Goal: Task Accomplishment & Management: Manage account settings

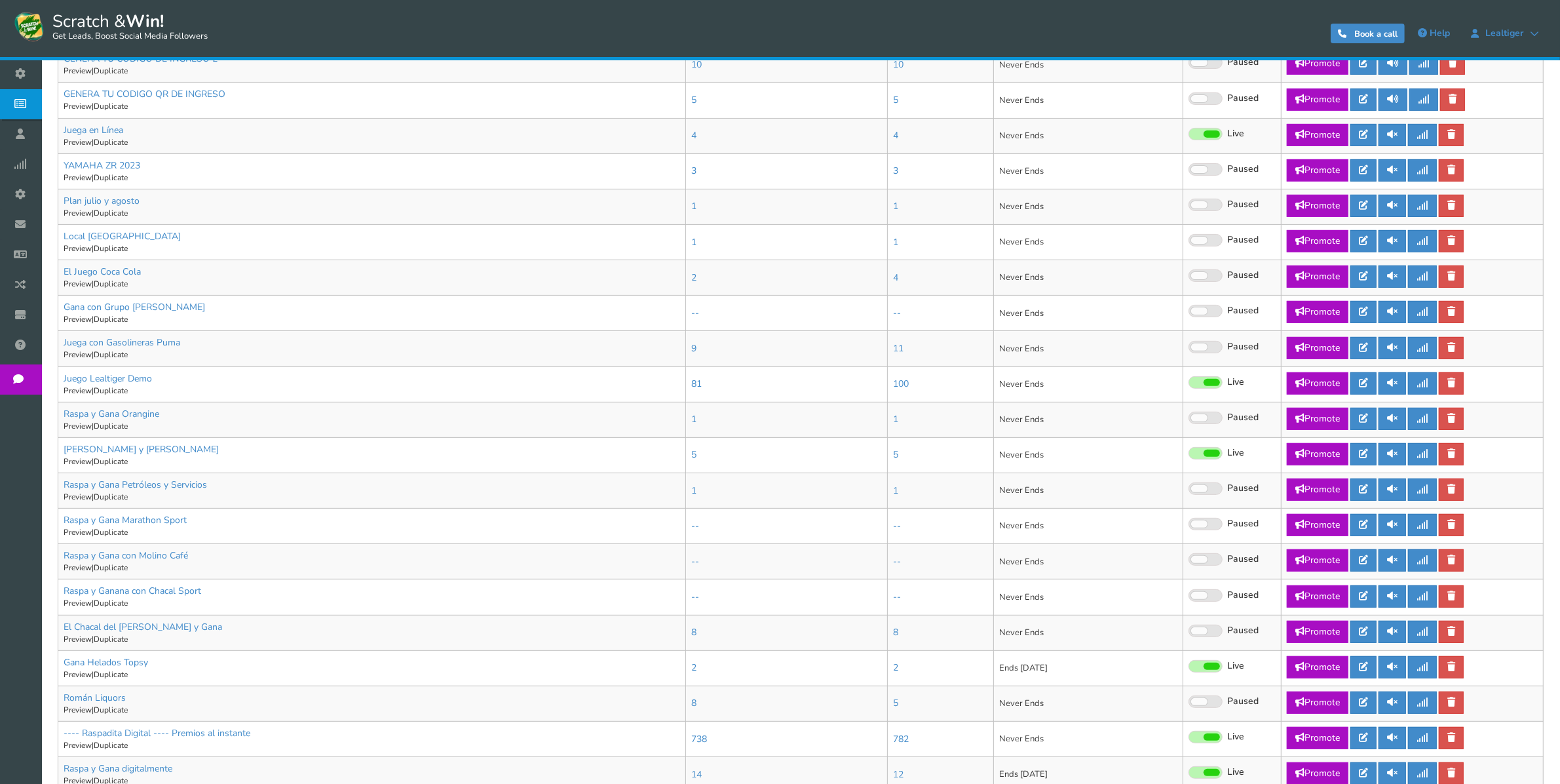
scroll to position [491, 0]
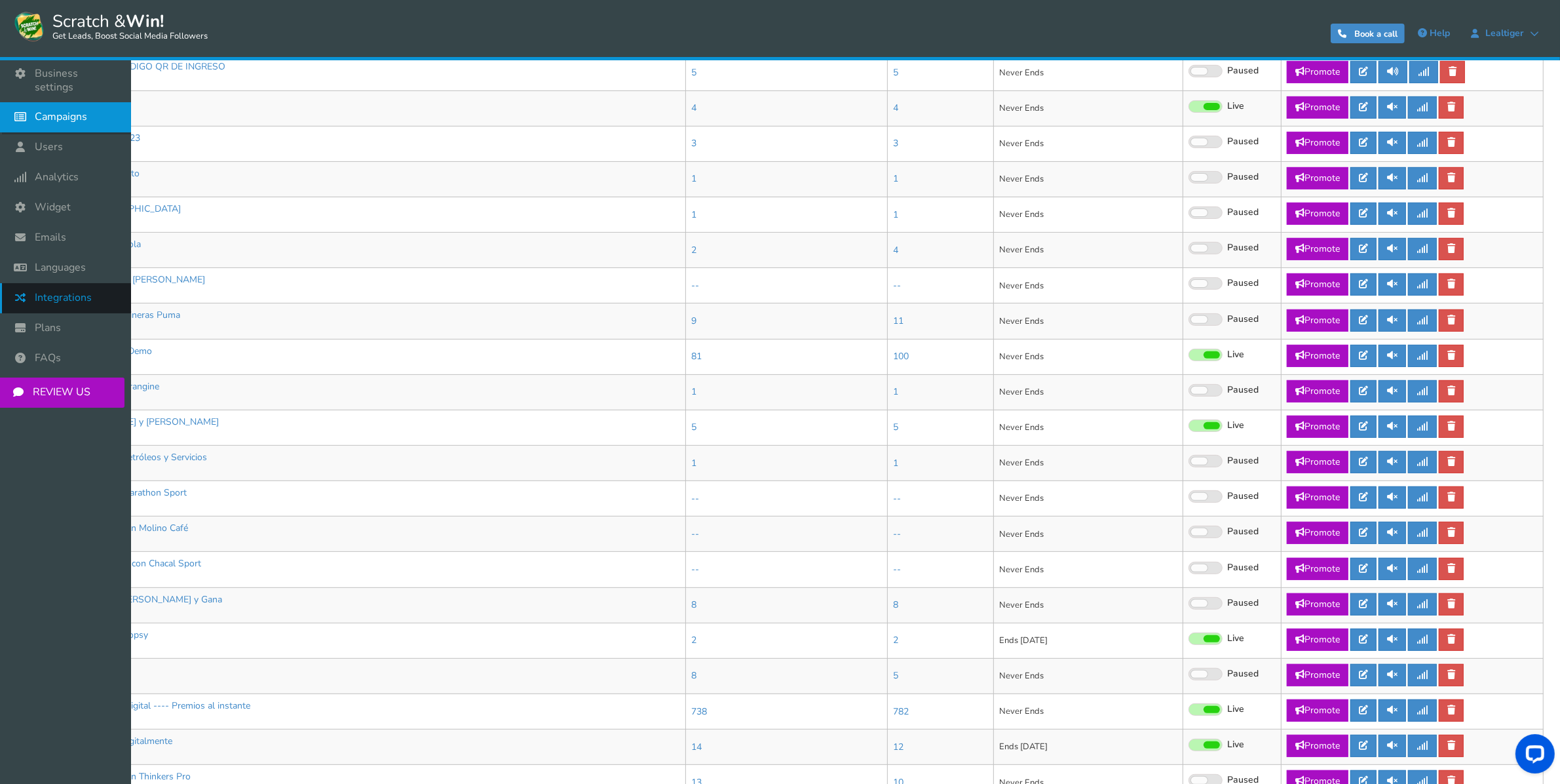
click at [53, 283] on link "Integrations" at bounding box center [65, 297] width 131 height 31
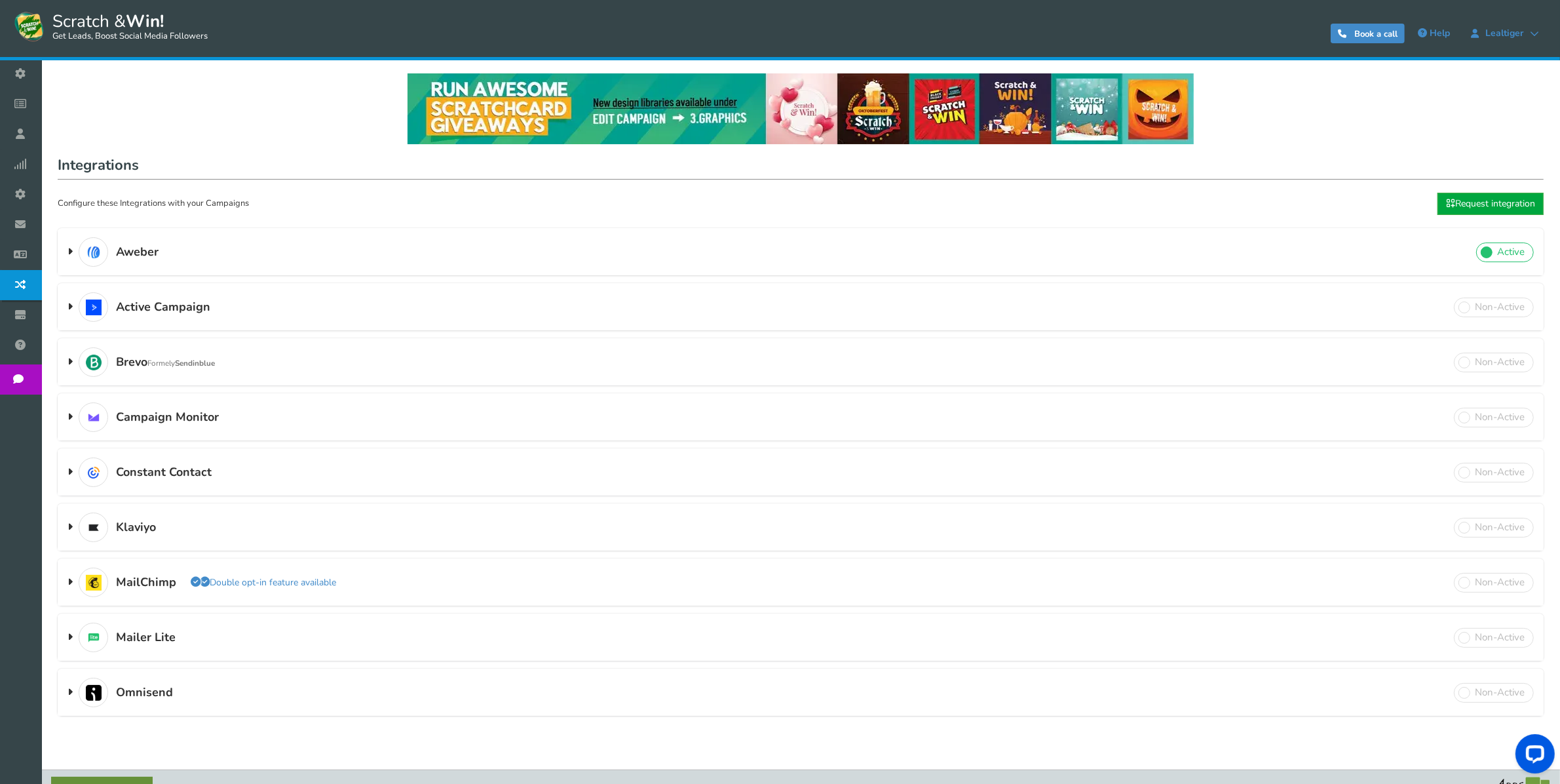
click at [1520, 254] on span at bounding box center [1505, 252] width 57 height 19
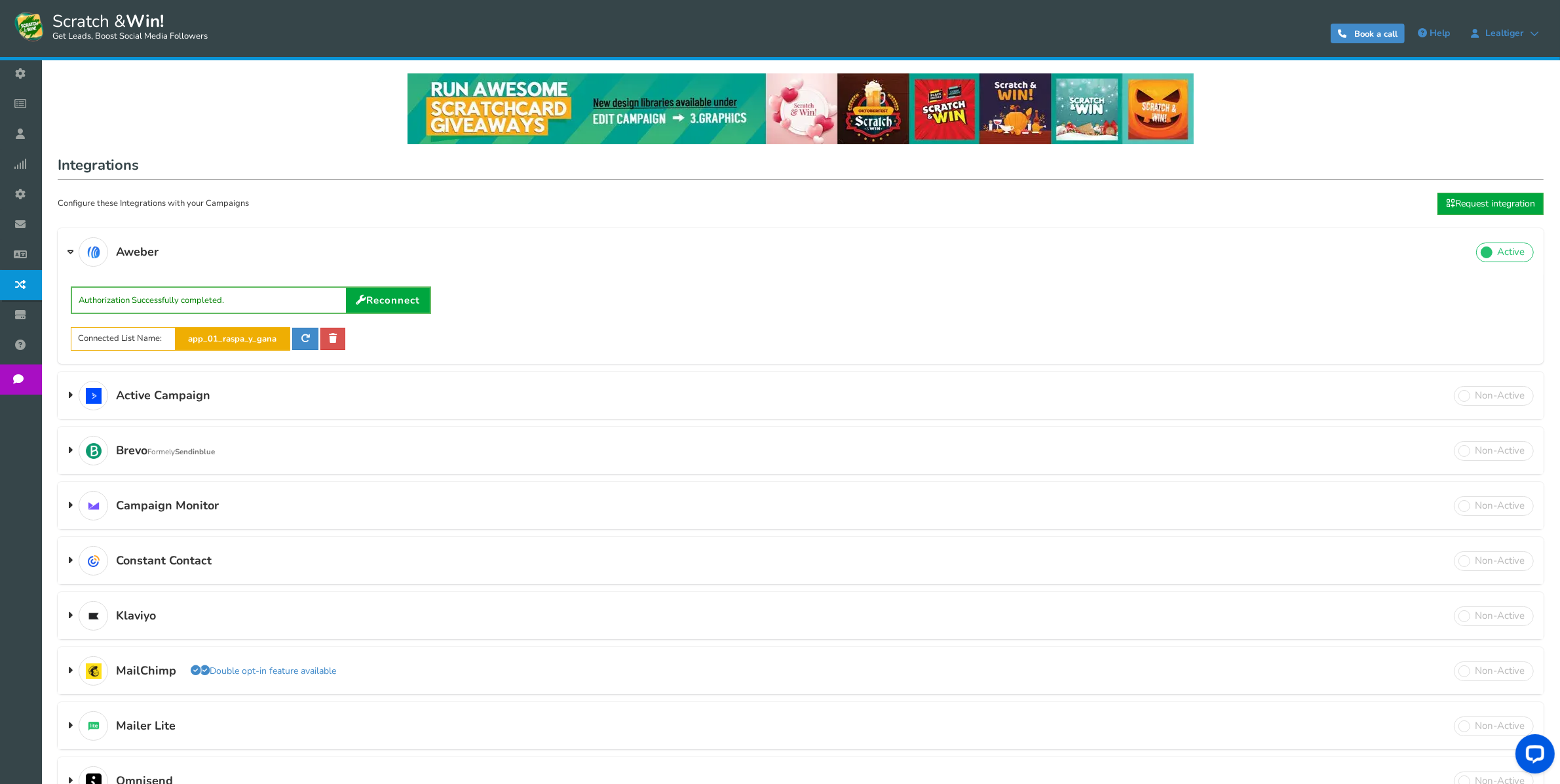
click at [1522, 247] on span at bounding box center [1505, 252] width 57 height 19
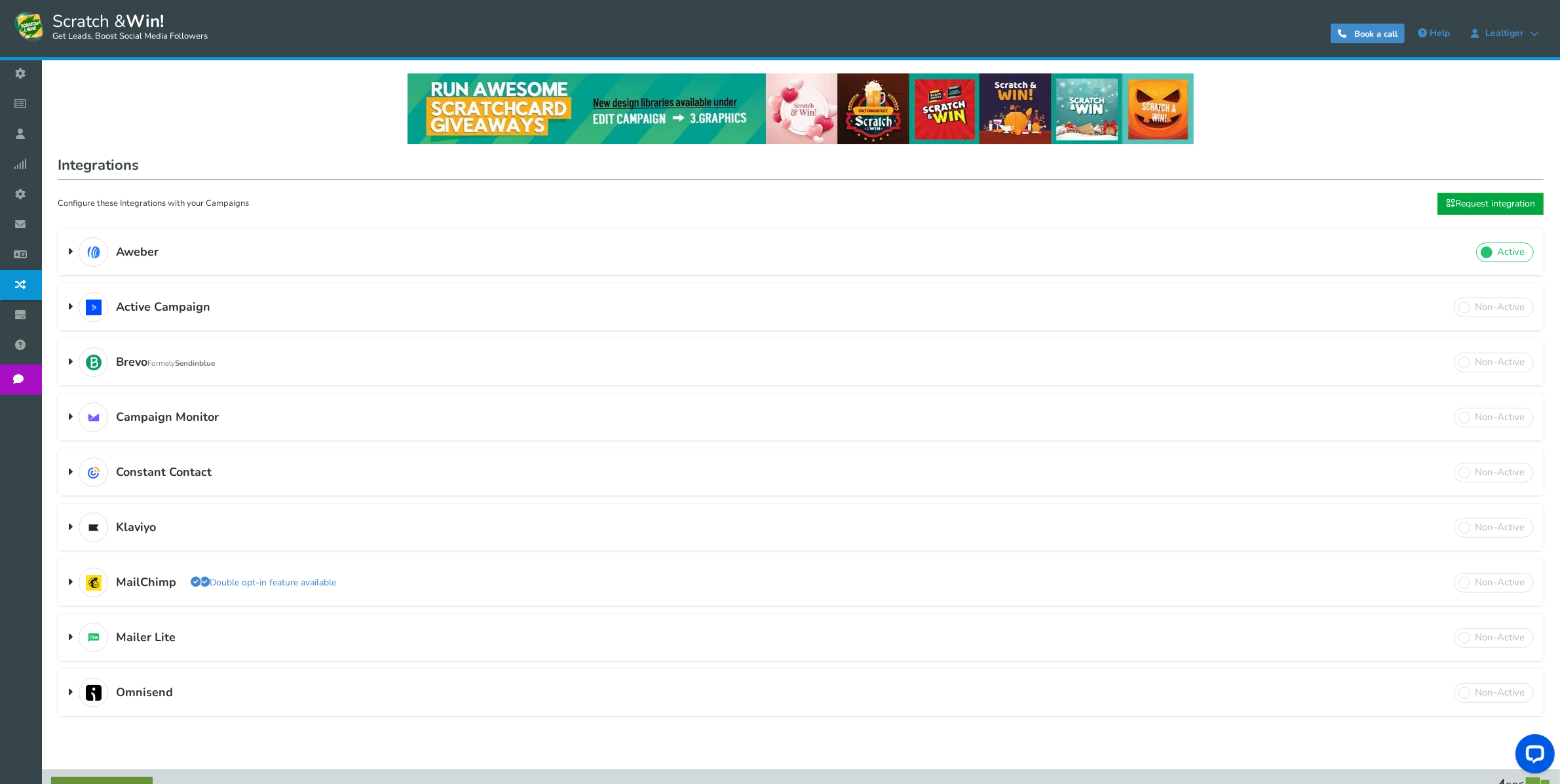
click at [1522, 247] on span at bounding box center [1505, 252] width 57 height 19
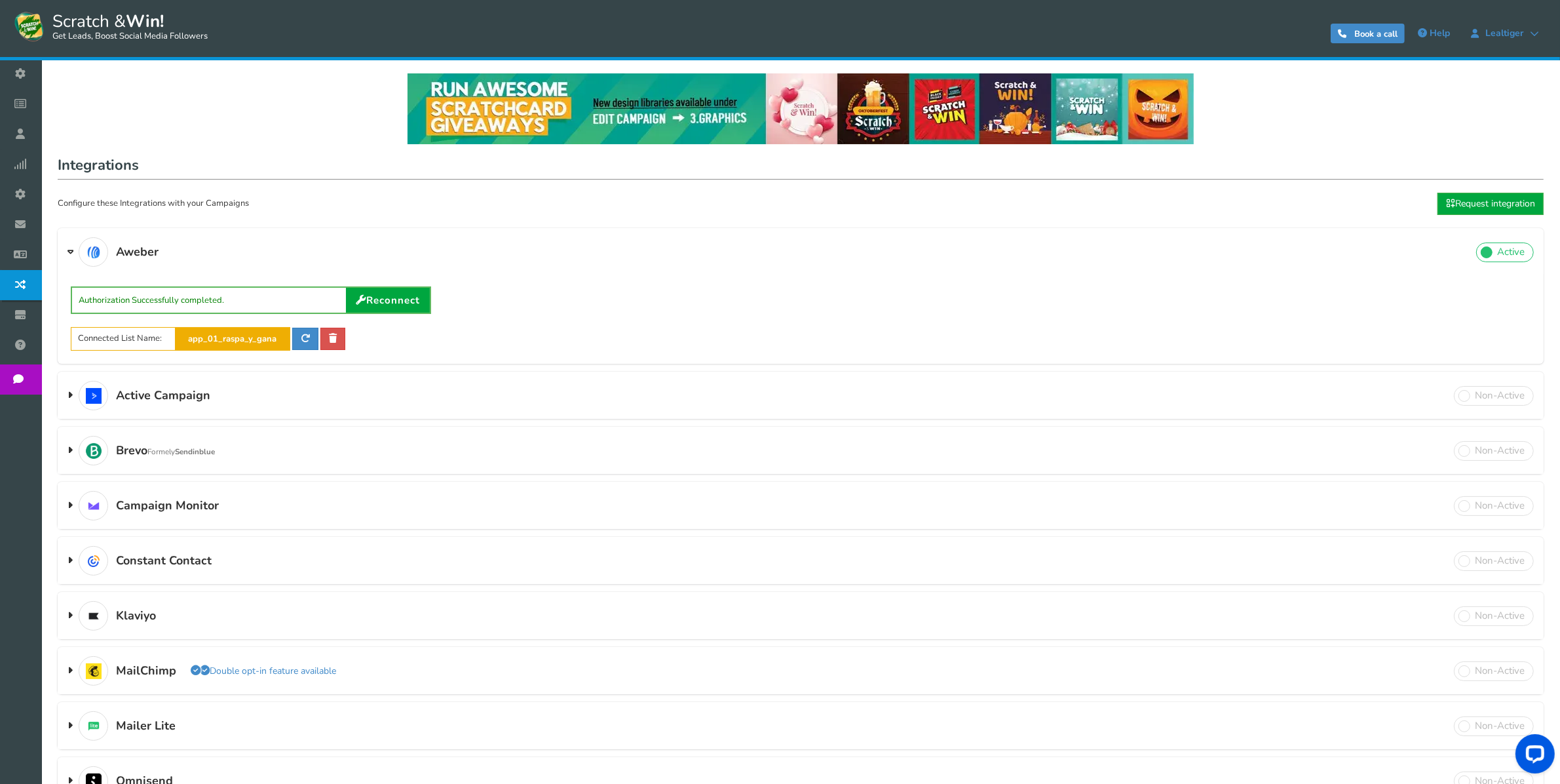
click at [634, 300] on div "Authorization Successfully completed. Reconnect List Name you want to send user…" at bounding box center [800, 318] width 1460 height 64
click at [496, 442] on h3 "Brevo Formely Sendinblue Double opt-in feature available" at bounding box center [801, 450] width 1487 height 45
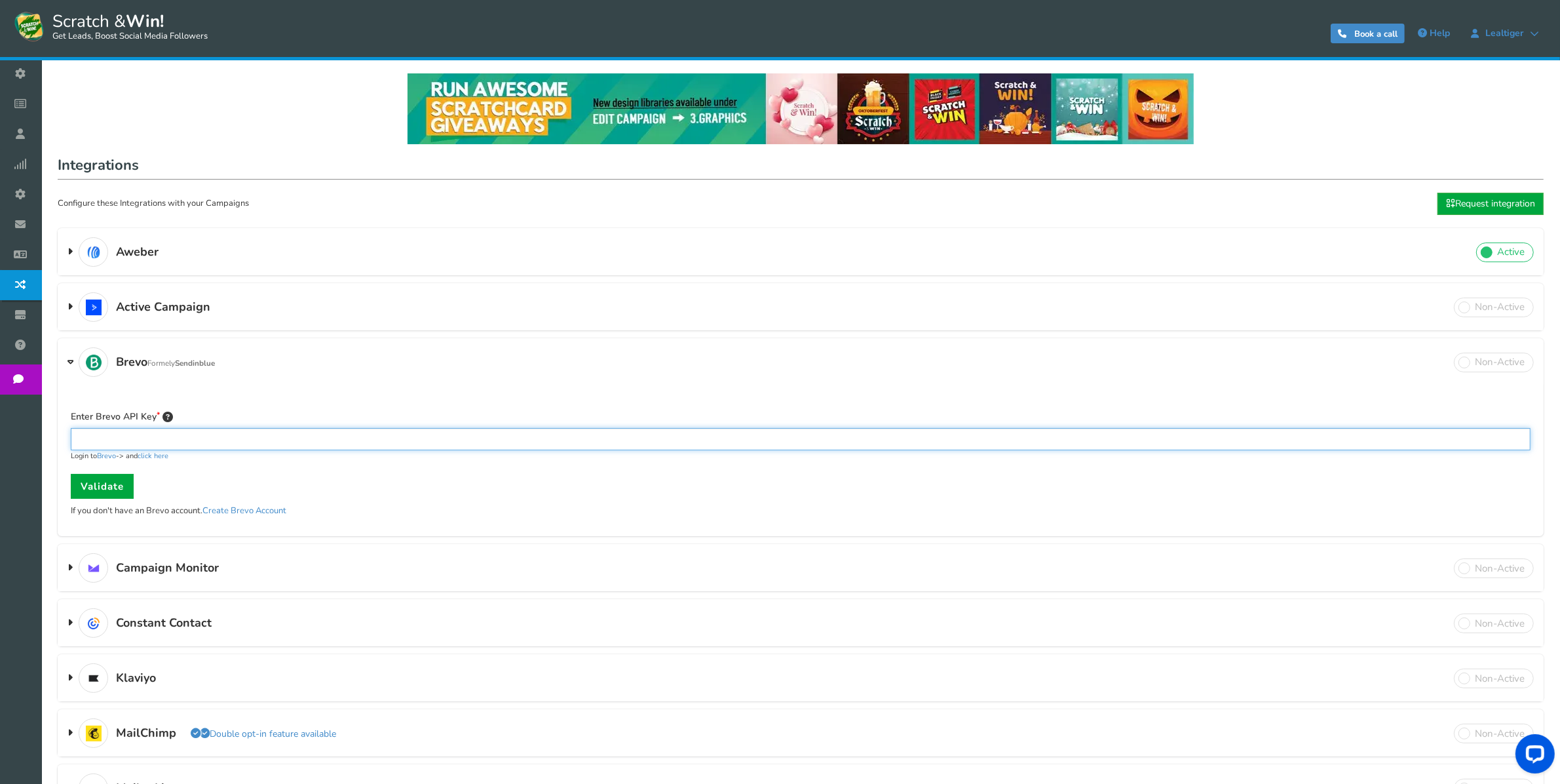
click at [496, 442] on input "text" at bounding box center [800, 439] width 1460 height 22
click at [116, 487] on link "Validate" at bounding box center [102, 486] width 63 height 25
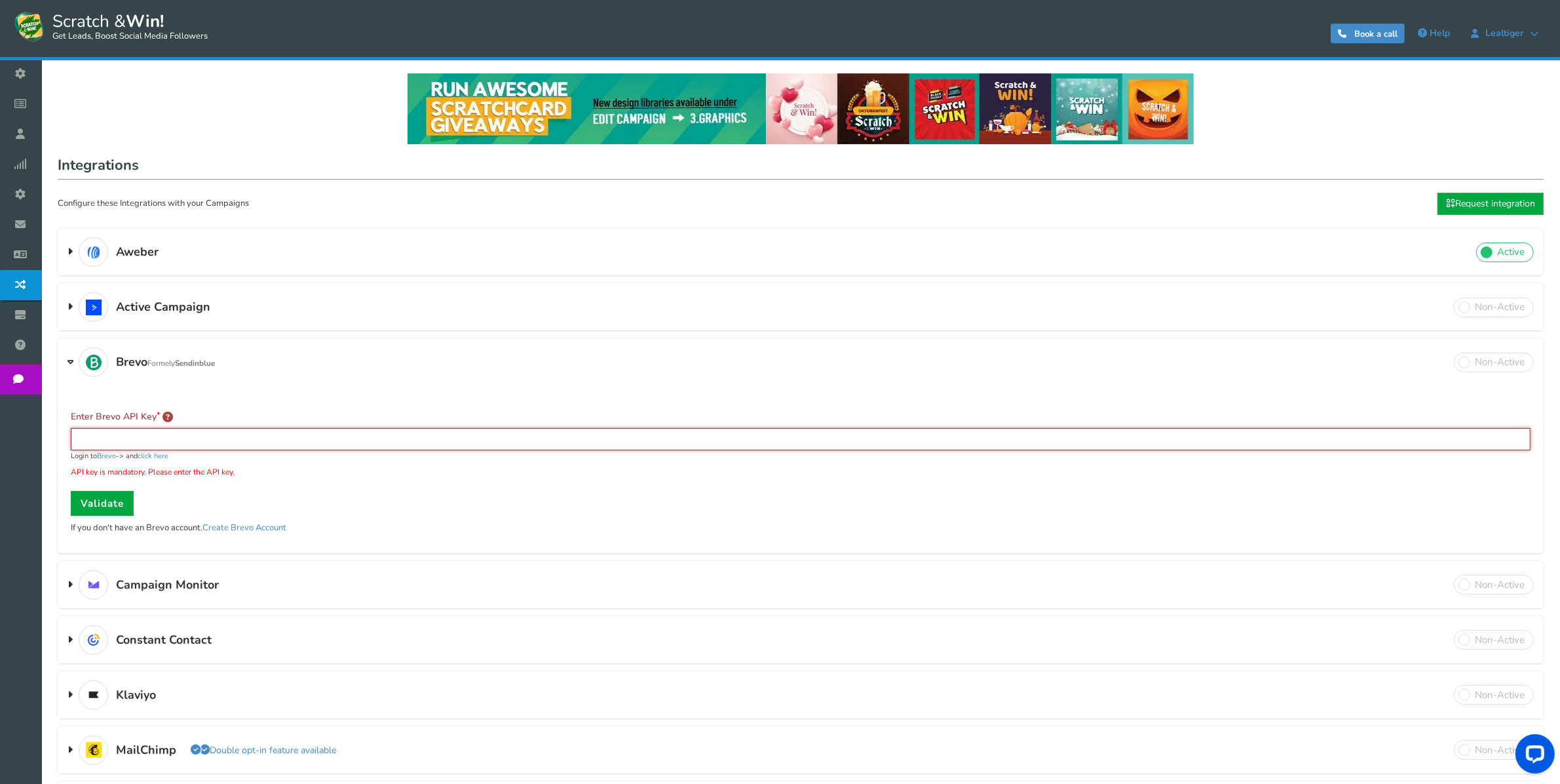
click at [146, 443] on input "text" at bounding box center [800, 439] width 1460 height 22
click at [175, 415] on div "Enter Brevo API Key Login to Brevo -> and click here API key is mandatory. Plea…" at bounding box center [800, 444] width 1460 height 69
click at [344, 390] on div "API Key is not valid. Change API Key Enter Brevo API URL [URL][DOMAIN_NAME] Ent…" at bounding box center [801, 468] width 1487 height 170
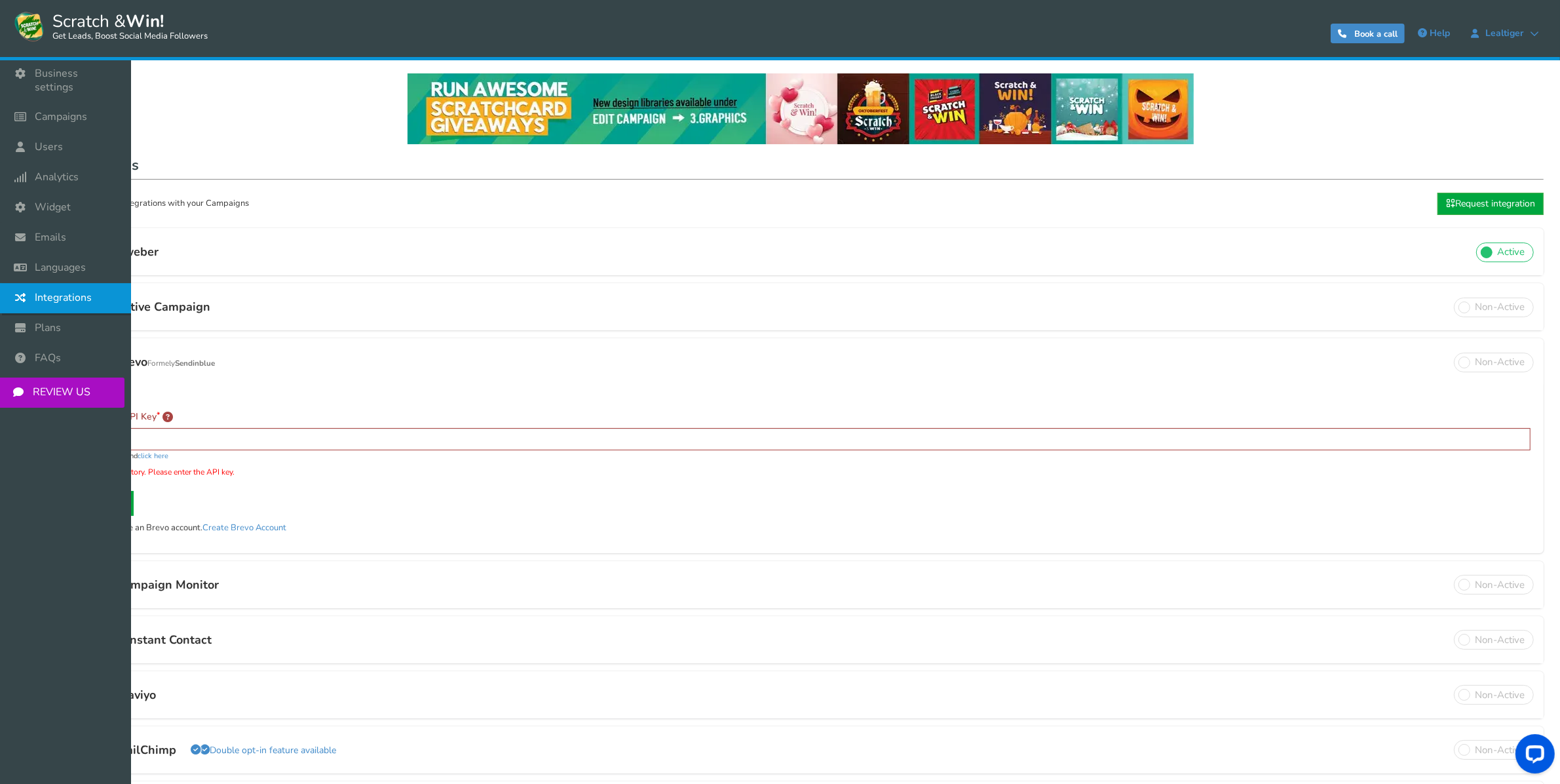
click at [44, 291] on span "Integrations" at bounding box center [63, 297] width 57 height 14
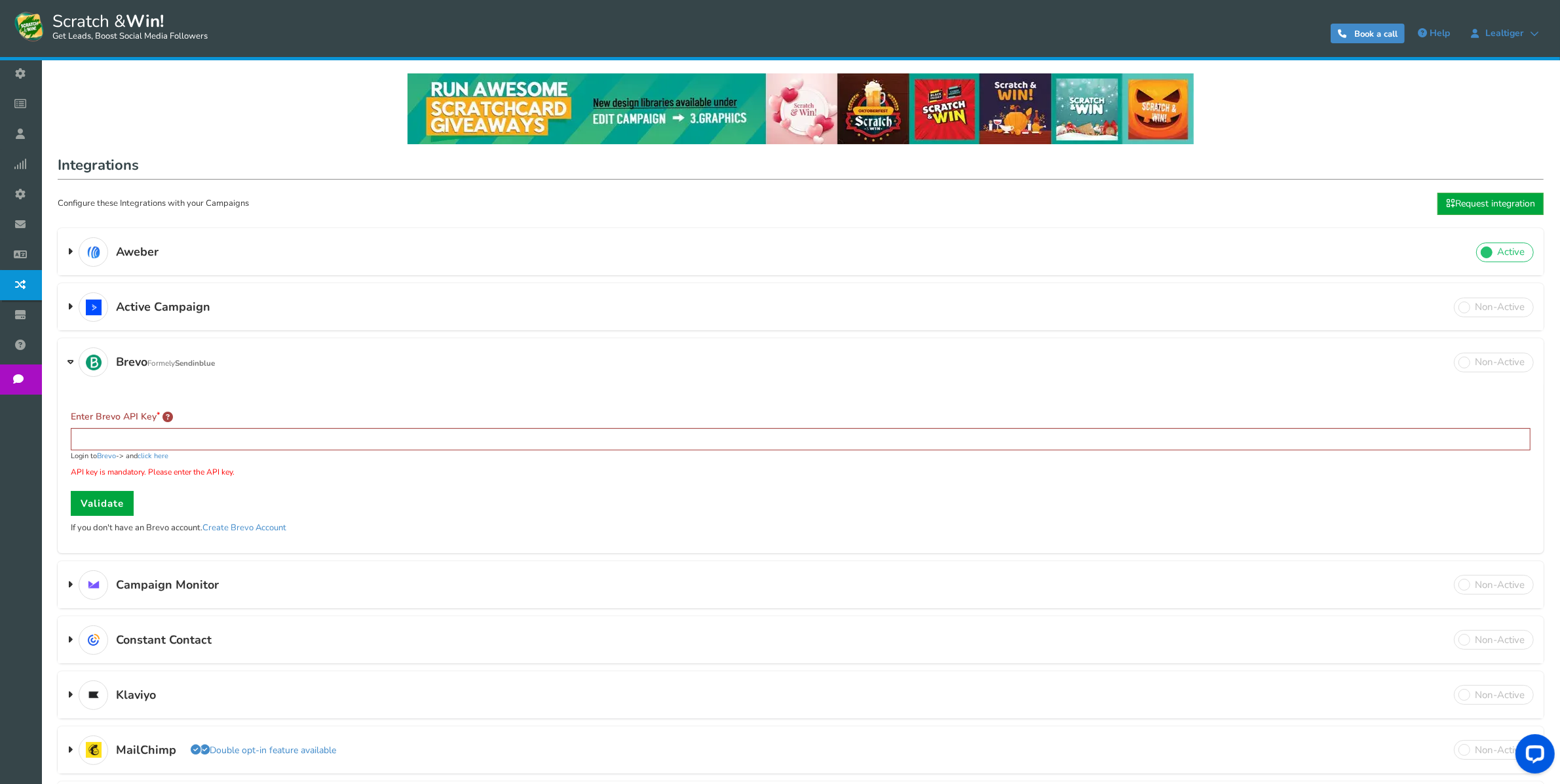
click at [368, 369] on h3 "Brevo Formely Sendinblue Double opt-in feature available" at bounding box center [801, 361] width 1487 height 45
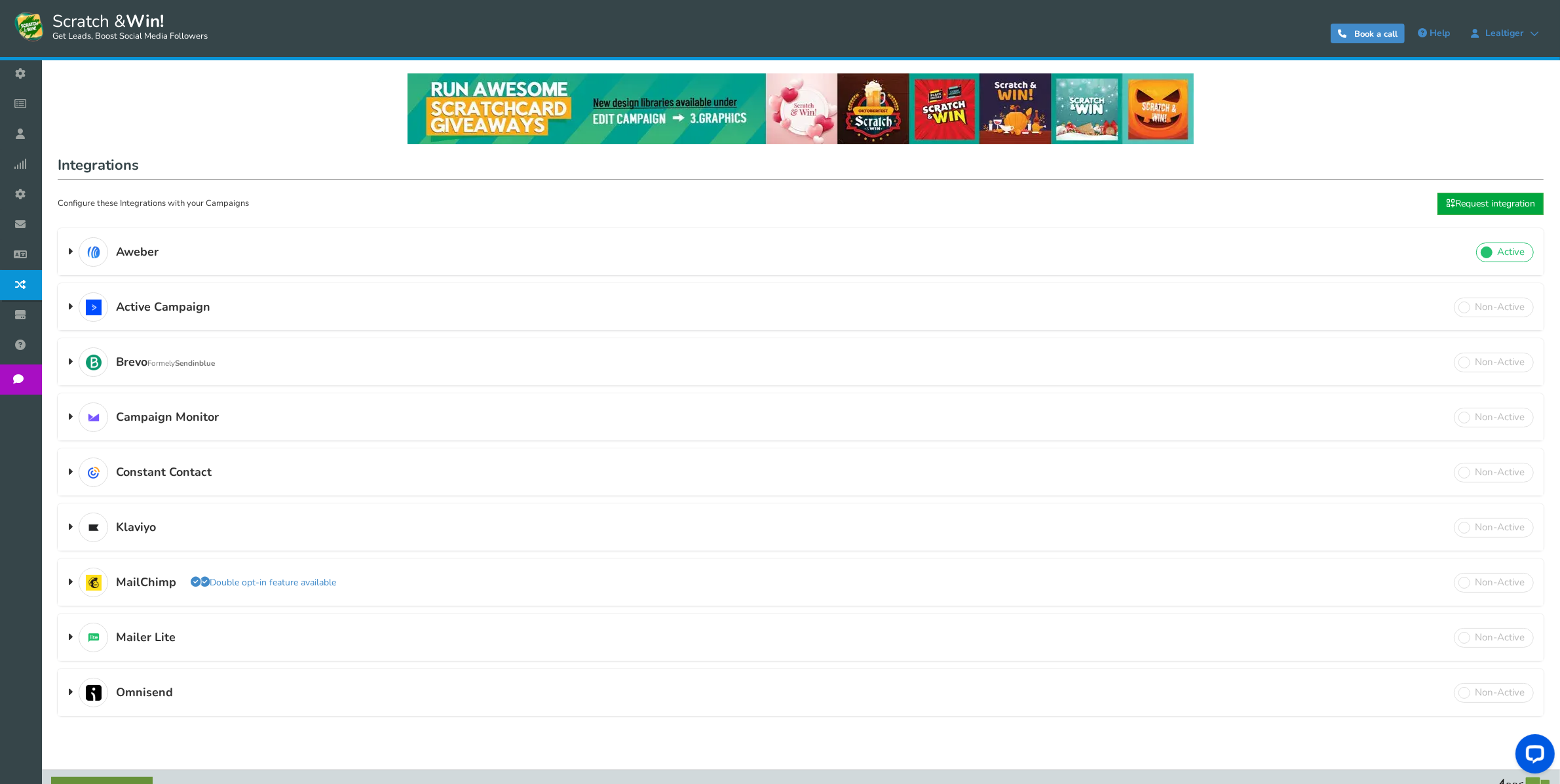
click at [346, 260] on h3 "Aweber Double opt-in feature available" at bounding box center [801, 251] width 1487 height 45
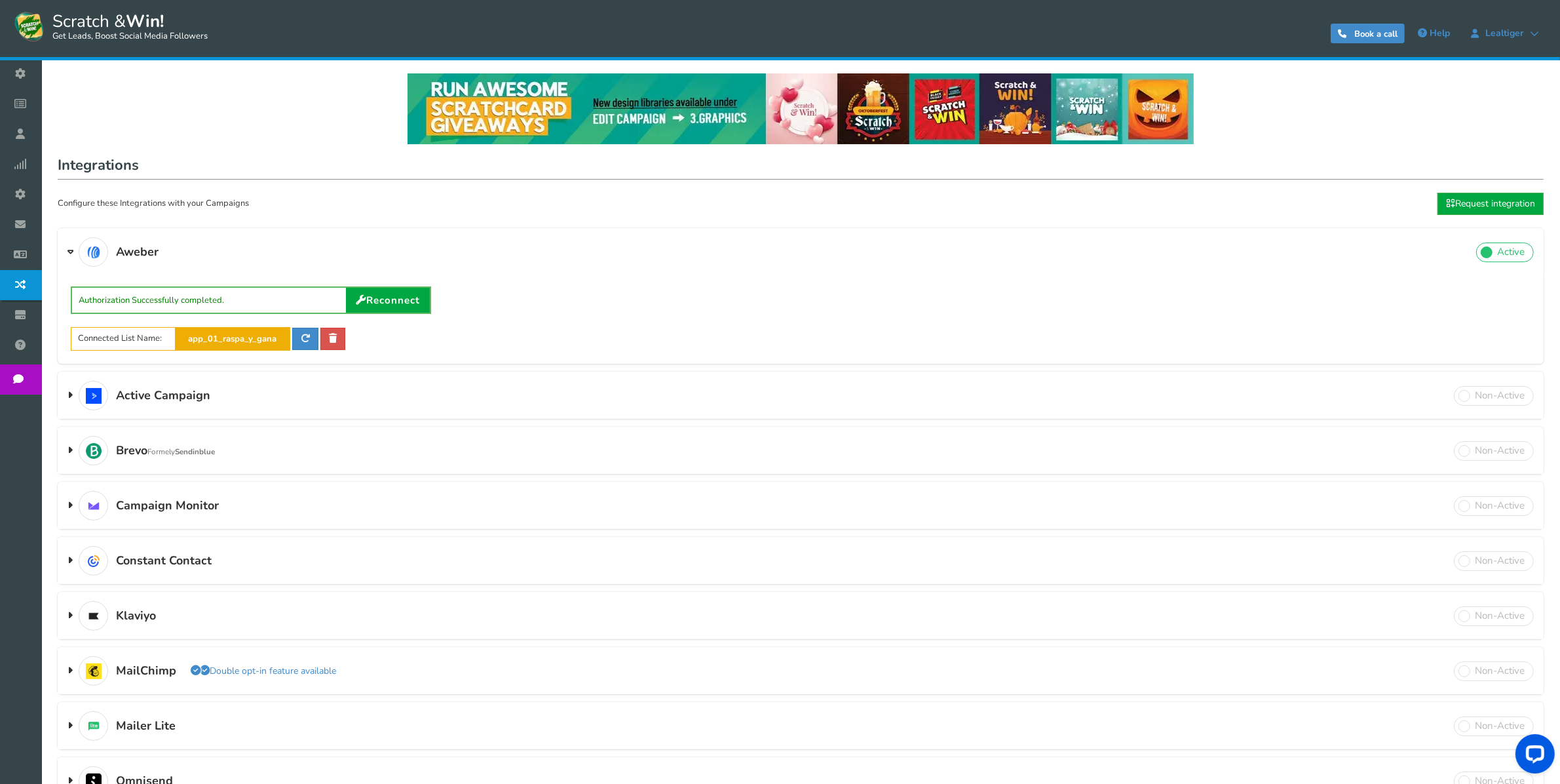
click at [208, 296] on span "Authorization Successfully completed." at bounding box center [212, 300] width 267 height 11
click at [278, 335] on strong "app_01_raspa_y_gana" at bounding box center [233, 339] width 115 height 22
click at [339, 336] on link at bounding box center [333, 339] width 25 height 22
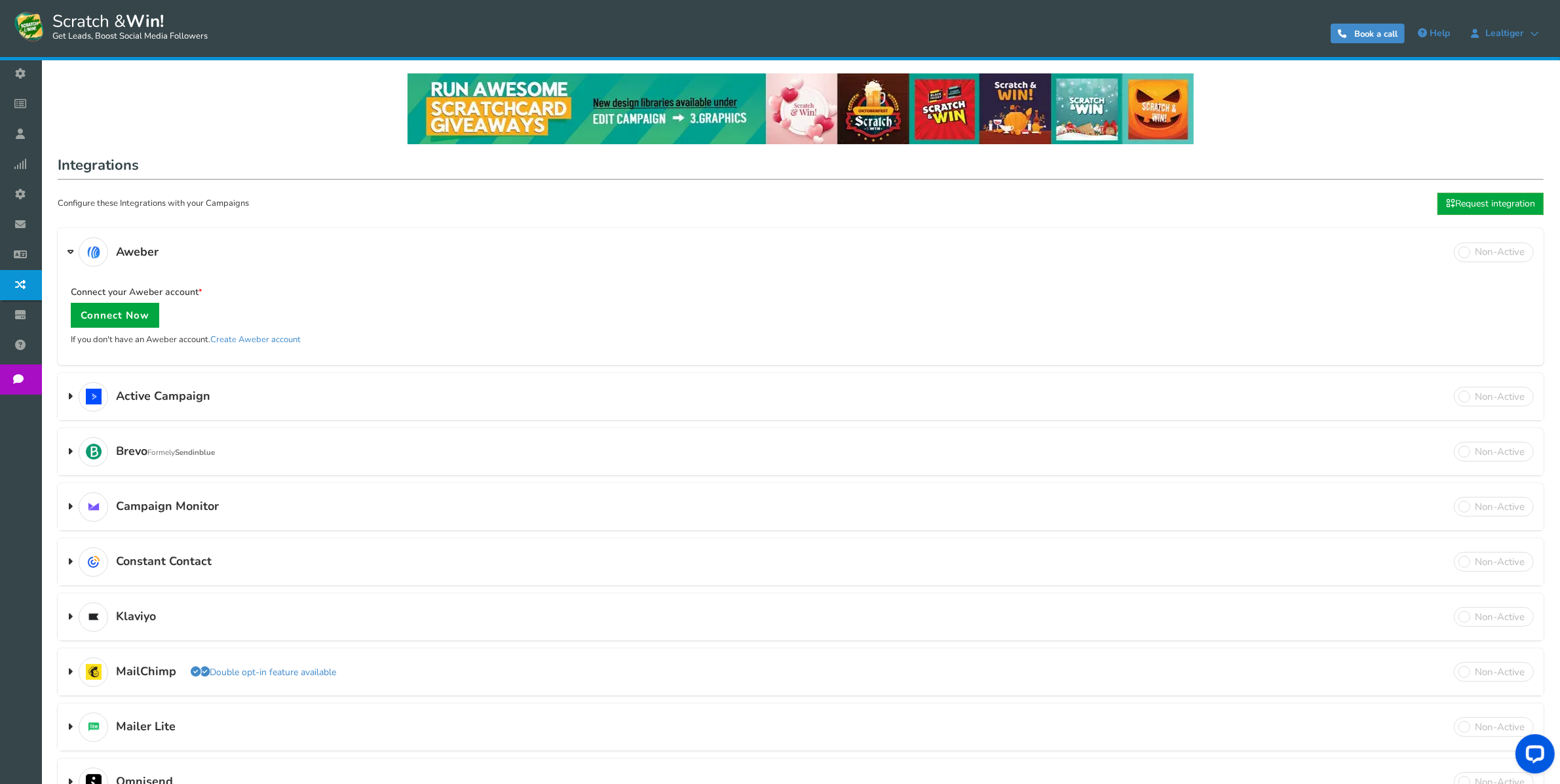
click at [267, 305] on p "Cancel Connect Now" at bounding box center [800, 315] width 1460 height 25
click at [274, 243] on h3 "Aweber Double opt-in feature available" at bounding box center [801, 251] width 1487 height 45
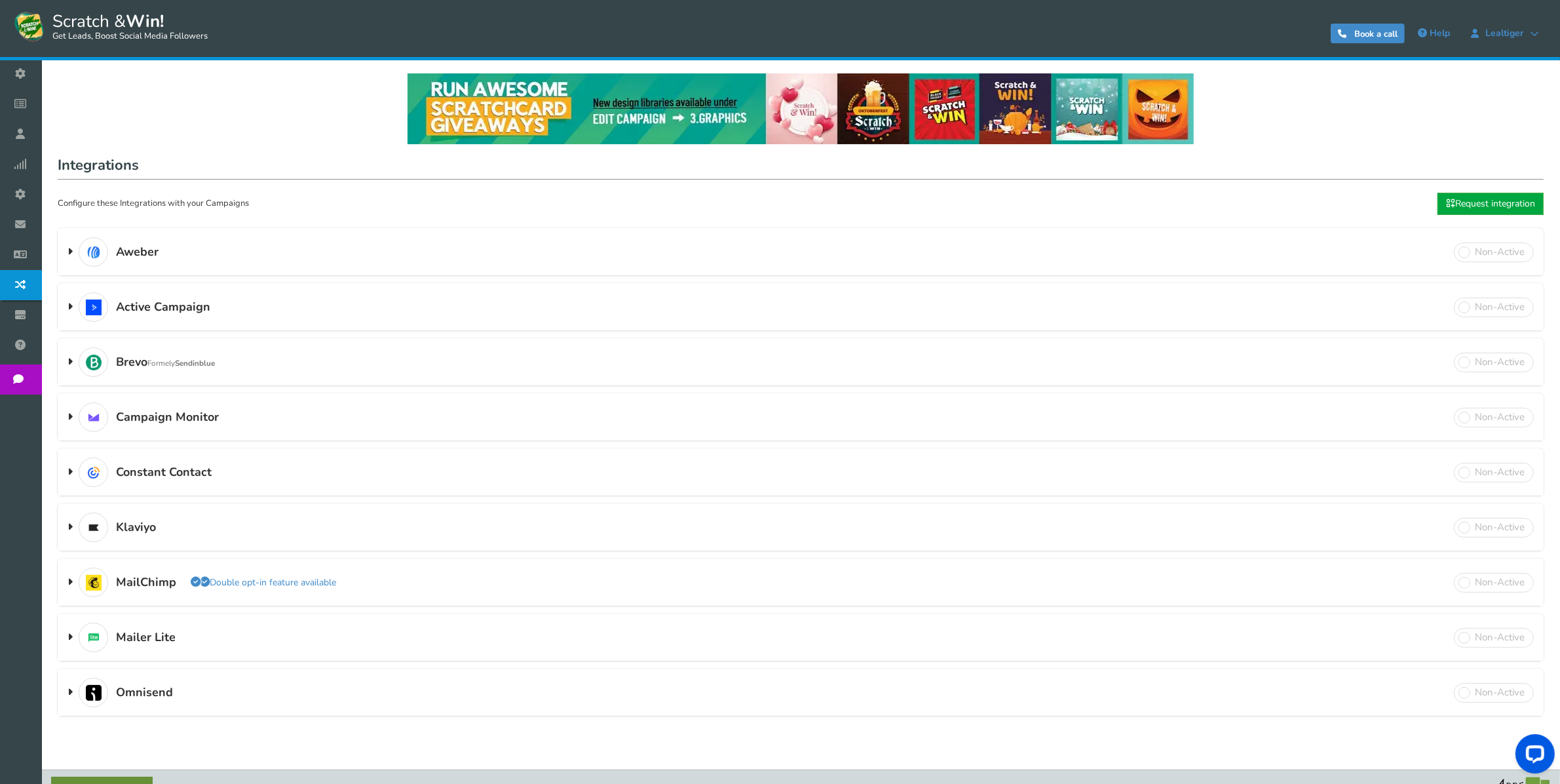
click at [482, 354] on h3 "Brevo Formely Sendinblue Double opt-in feature available" at bounding box center [801, 361] width 1487 height 45
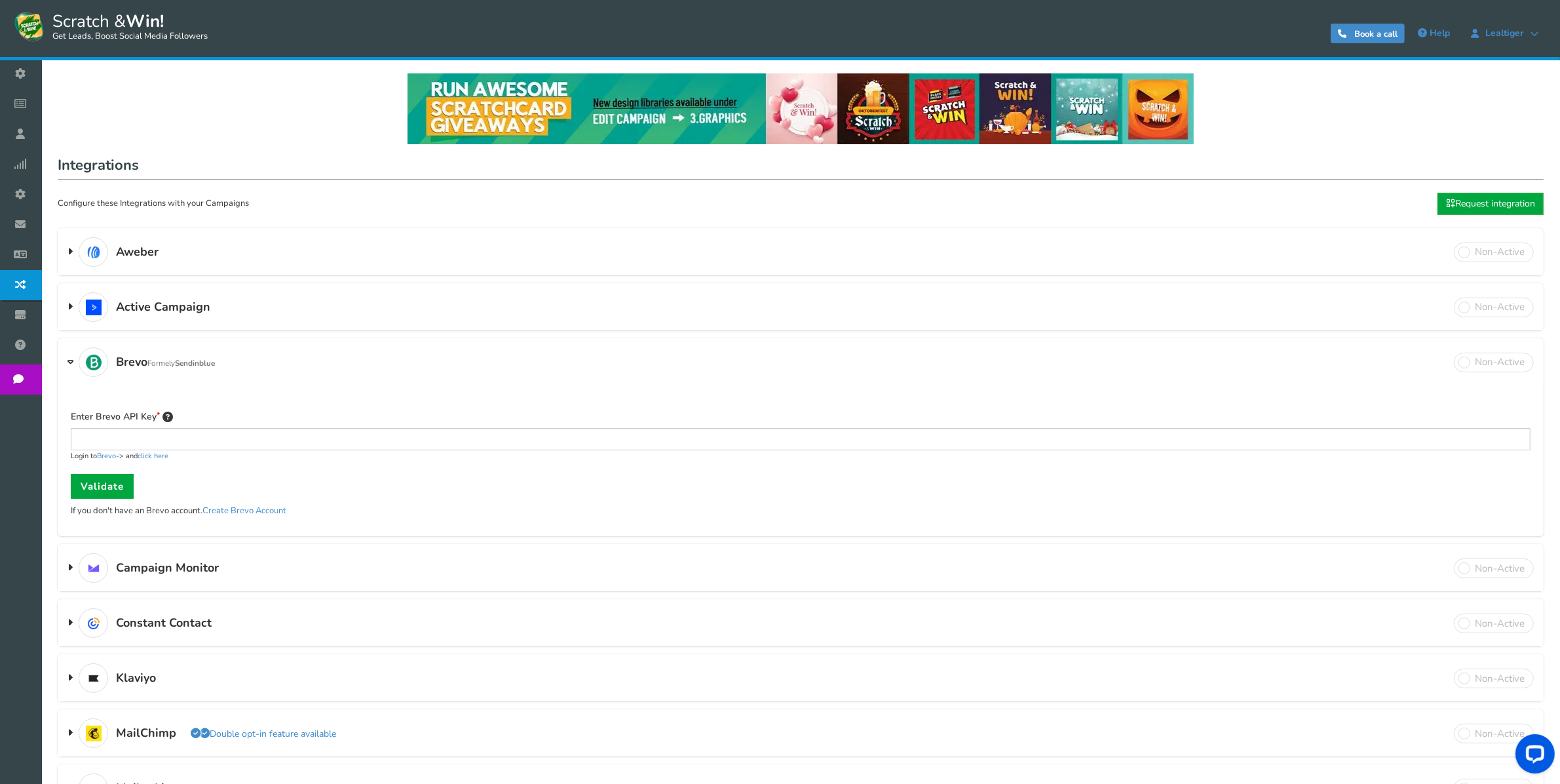
click at [482, 354] on h3 "Brevo Formely Sendinblue Double opt-in feature available" at bounding box center [801, 361] width 1487 height 45
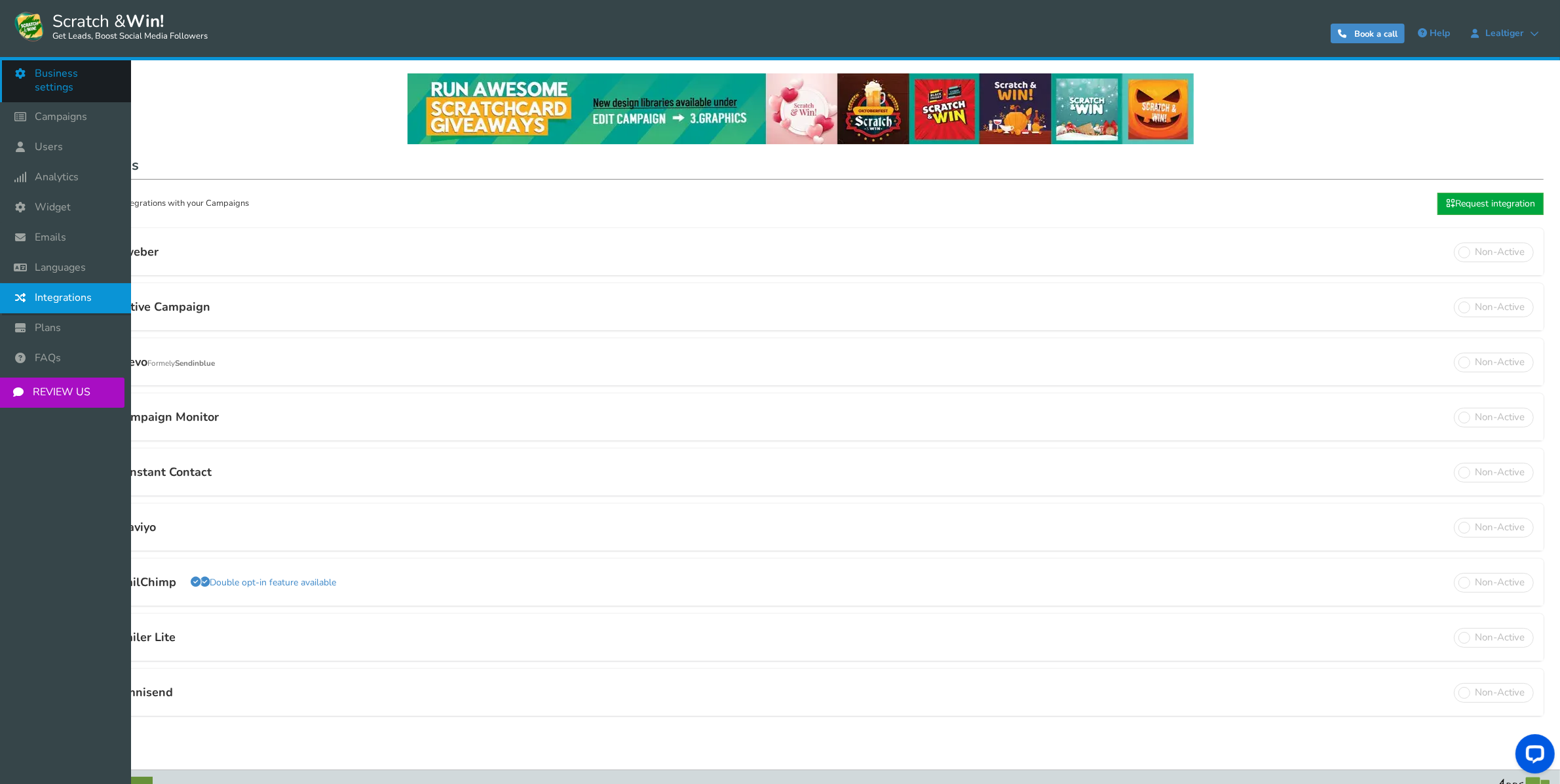
click at [57, 70] on span "Business settings" at bounding box center [76, 81] width 83 height 28
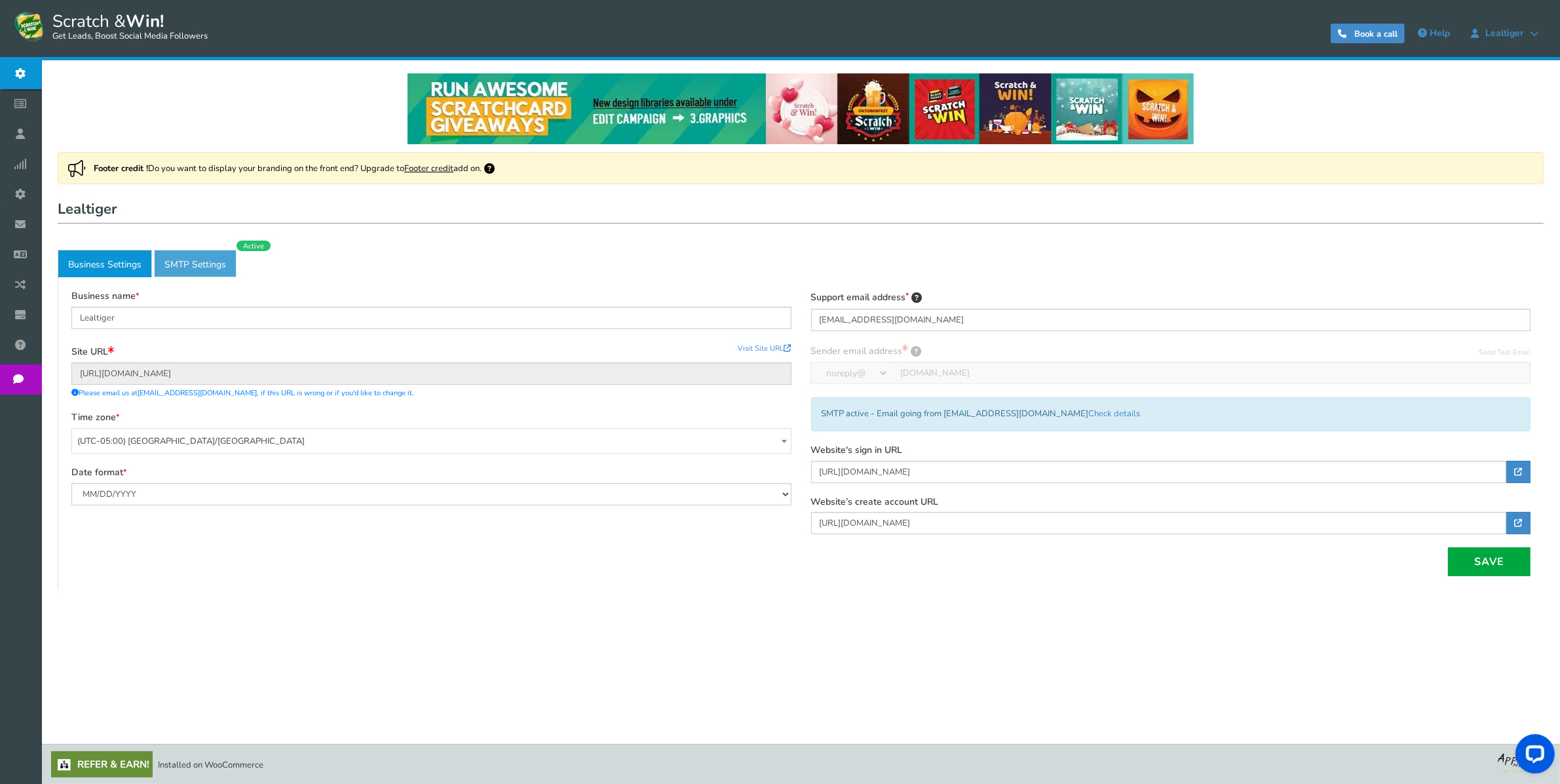
click at [195, 265] on link "Active SMTP Settings" at bounding box center [195, 263] width 82 height 28
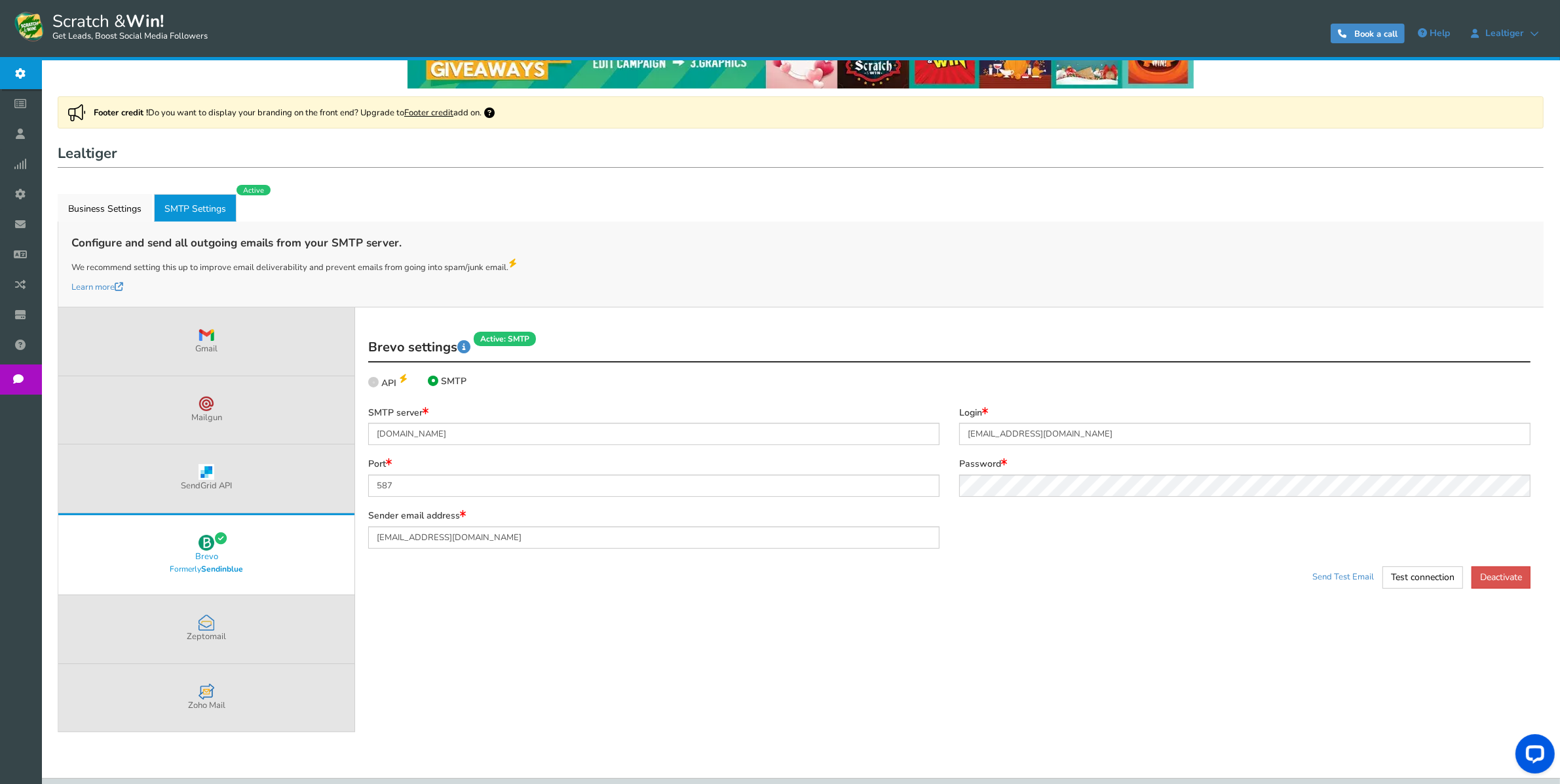
scroll to position [82, 0]
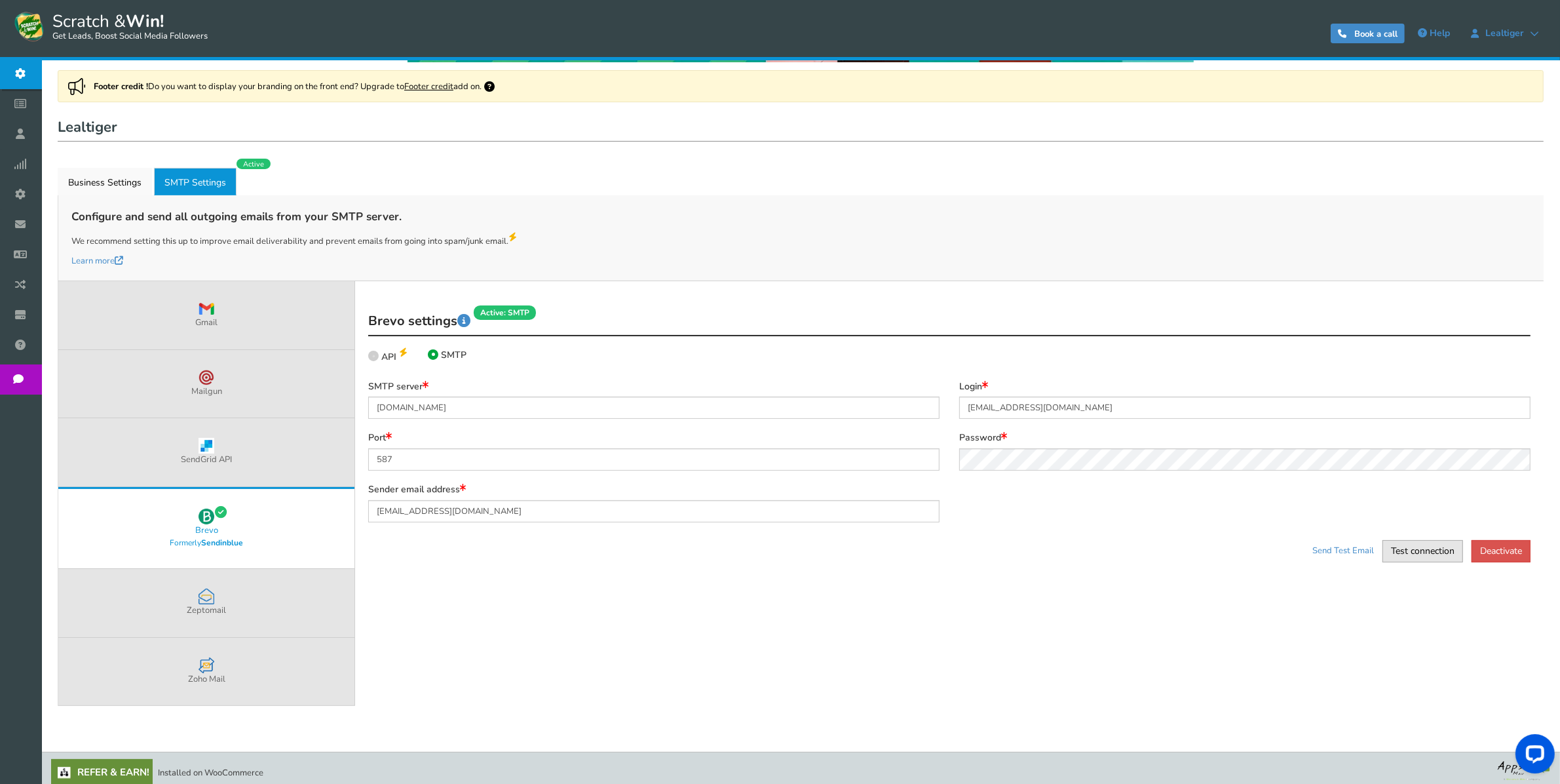
click at [1393, 548] on button "Test connection" at bounding box center [1423, 551] width 81 height 22
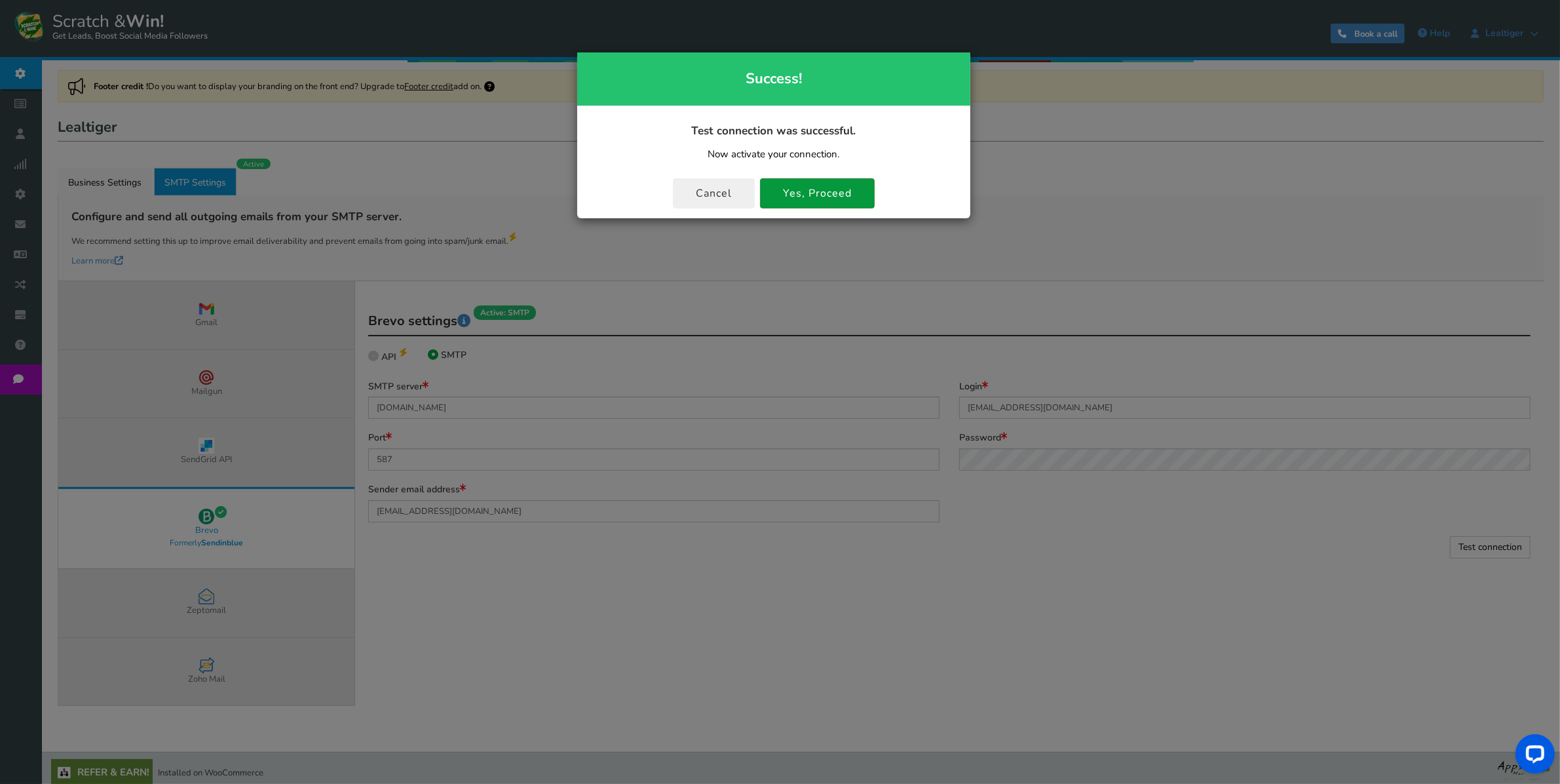
click at [804, 185] on button "Yes, Proceed" at bounding box center [818, 193] width 115 height 31
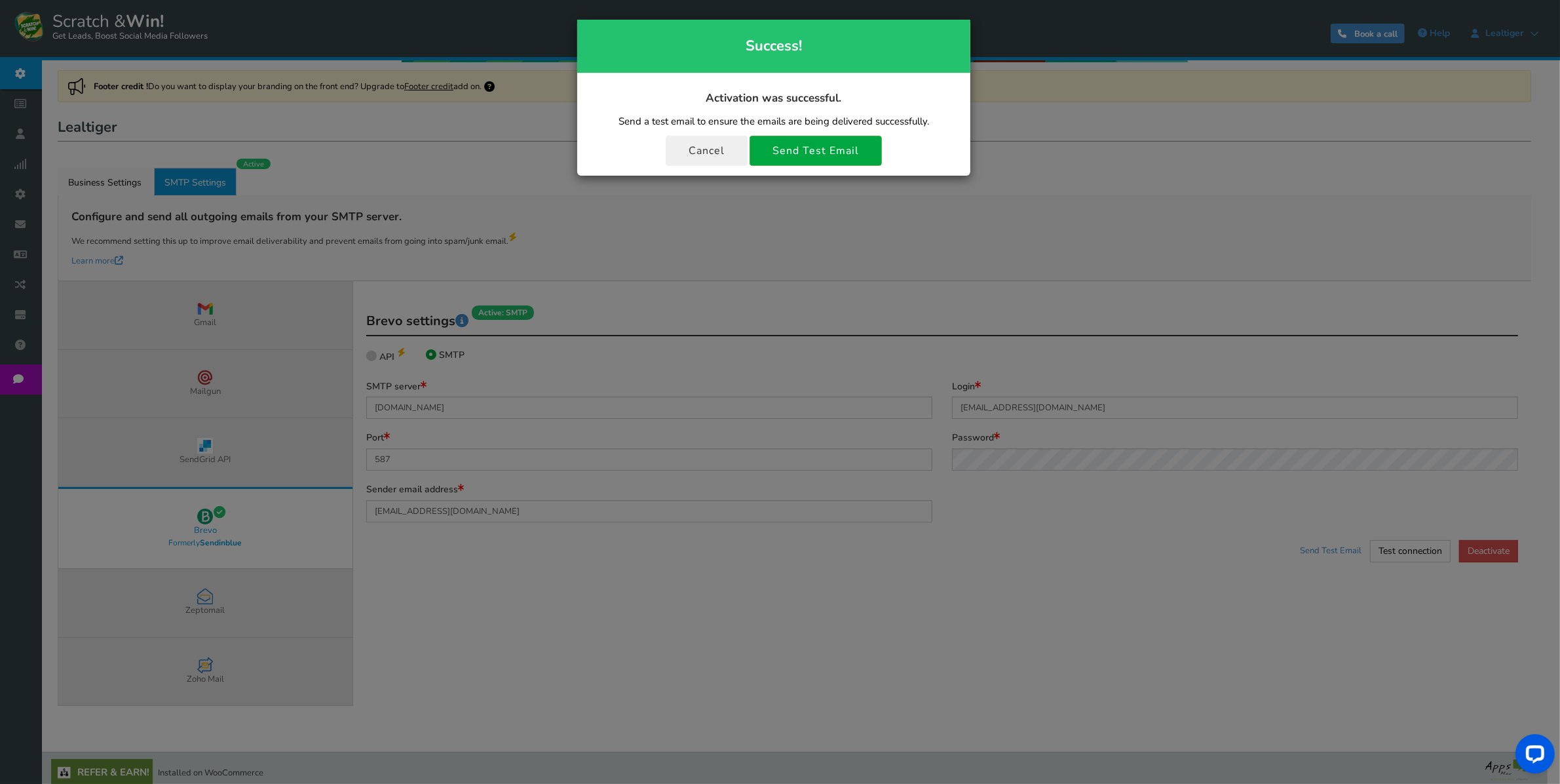
click at [639, 286] on div "Success! Activation was successful. Send a test email to ensure the emails are …" at bounding box center [780, 392] width 1560 height 784
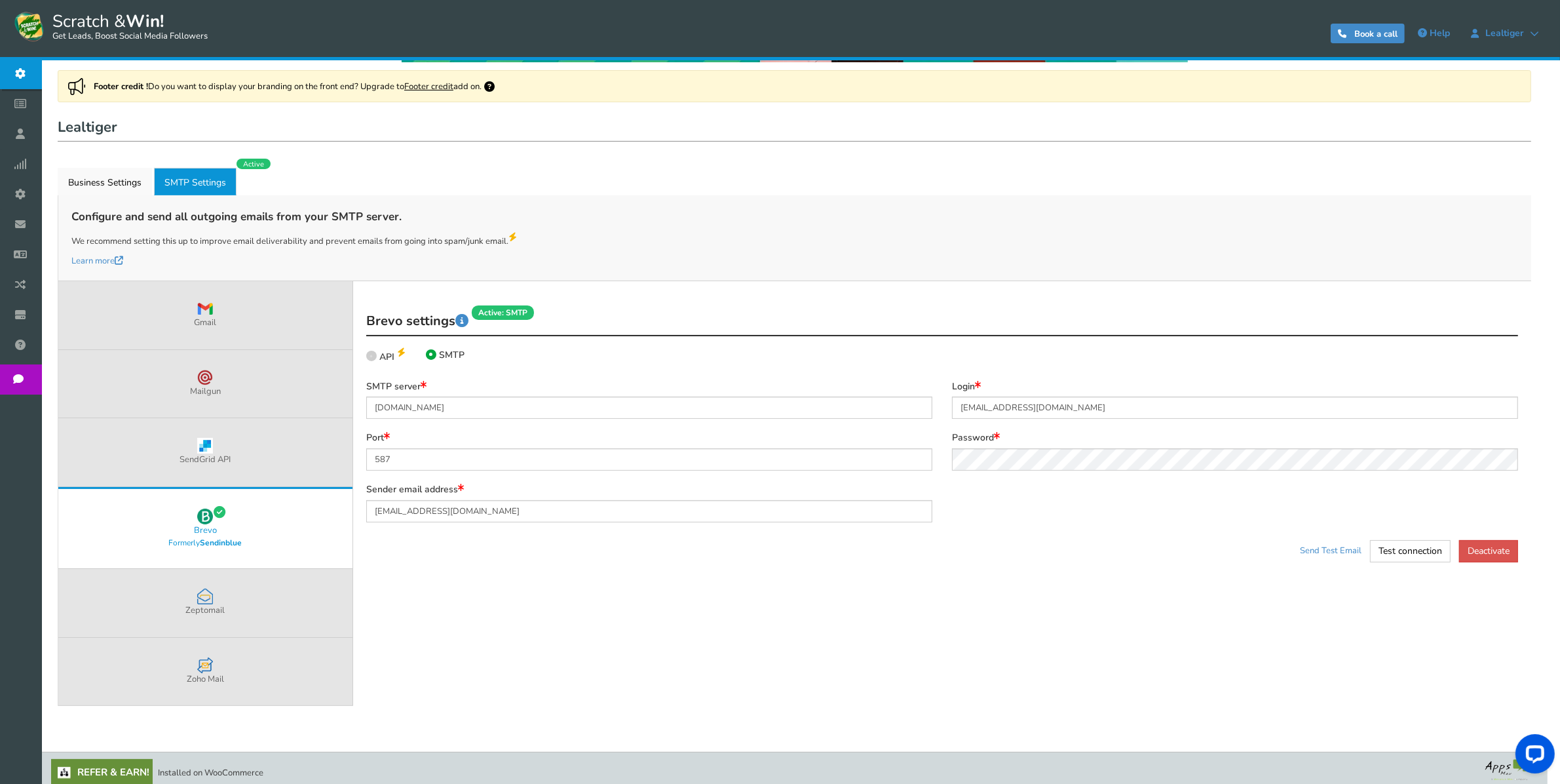
drag, startPoint x: 444, startPoint y: 616, endPoint x: 446, endPoint y: 610, distance: 6.3
click at [444, 616] on div "Gmail SMTP settings Active SMTP server [DOMAIN_NAME] Encryption None SSL TLS" at bounding box center [942, 493] width 1178 height 424
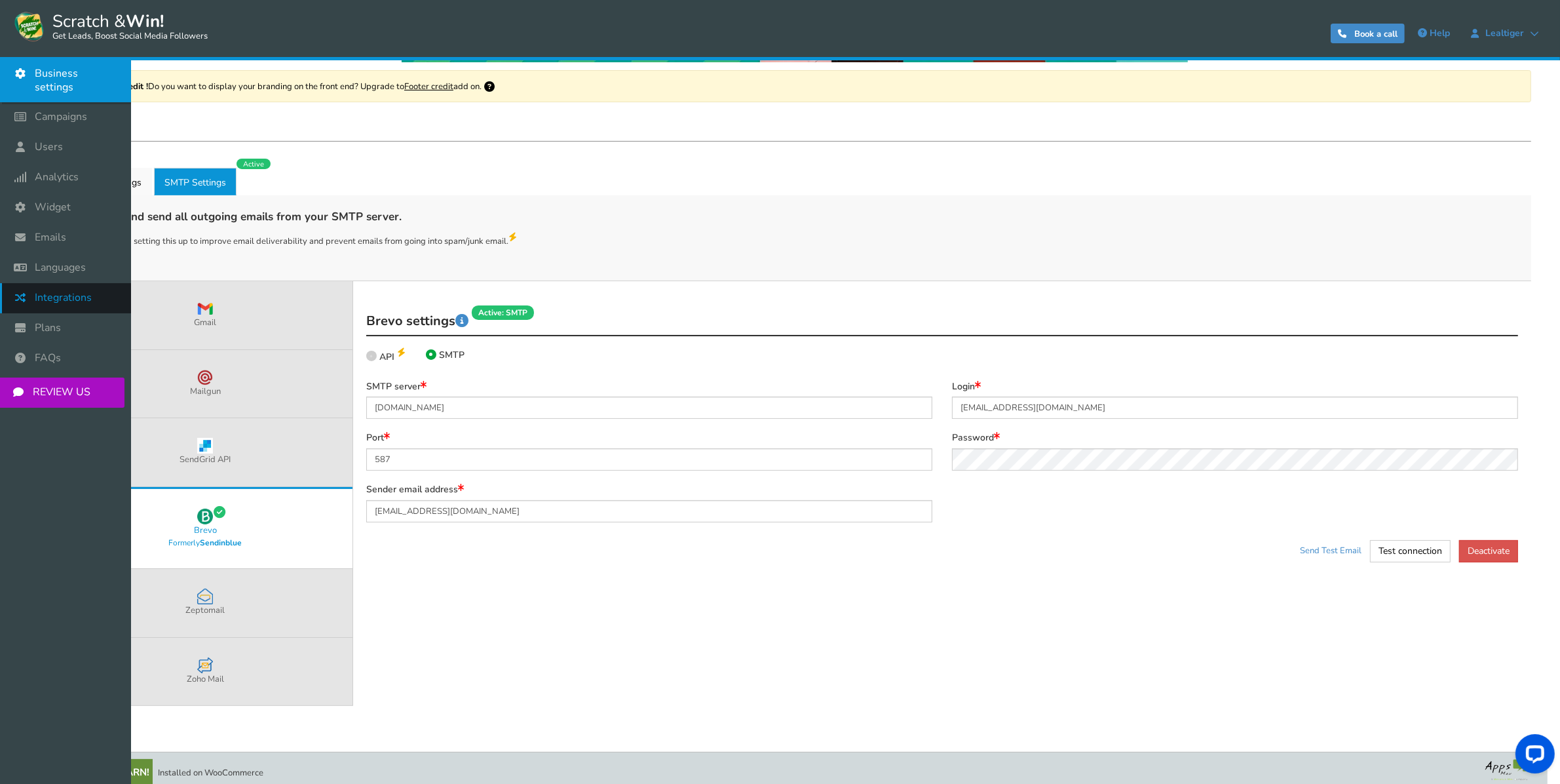
click at [32, 284] on icon at bounding box center [23, 297] width 25 height 29
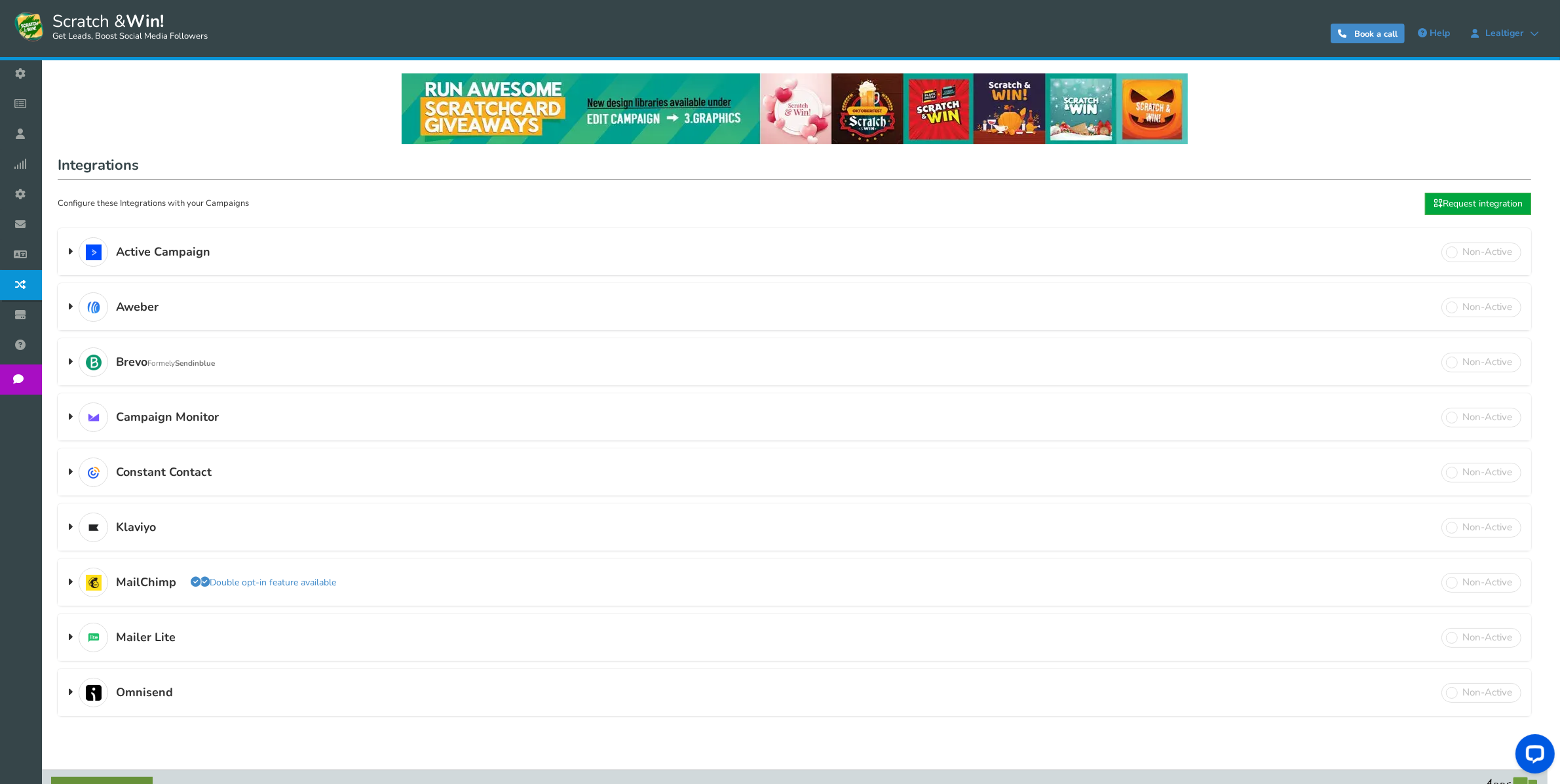
click at [580, 368] on h3 "Brevo Formely Sendinblue Double opt-in feature available" at bounding box center [794, 361] width 1474 height 45
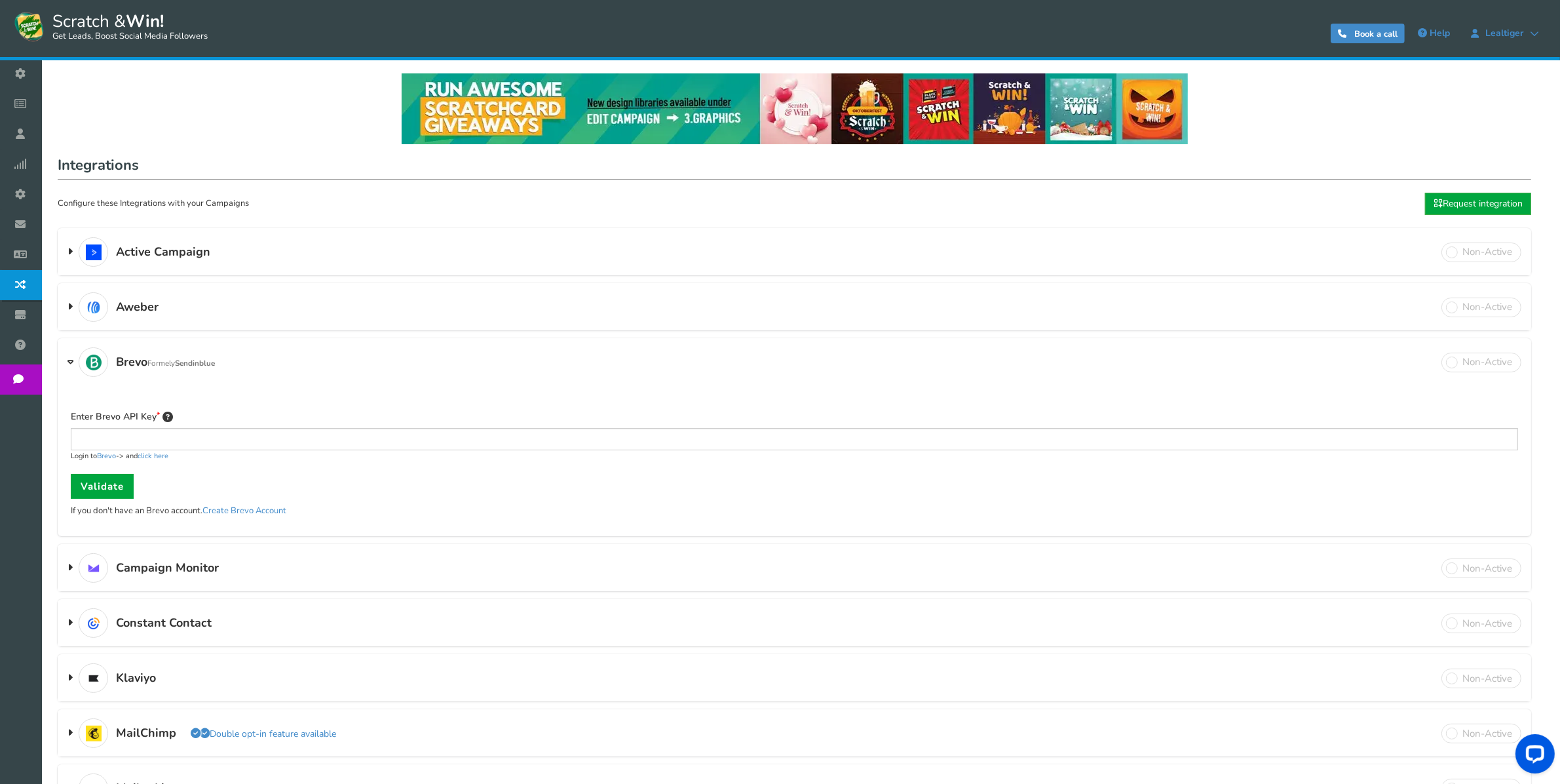
click at [1491, 349] on h3 "Brevo Formely Sendinblue Double opt-in feature available" at bounding box center [794, 361] width 1474 height 45
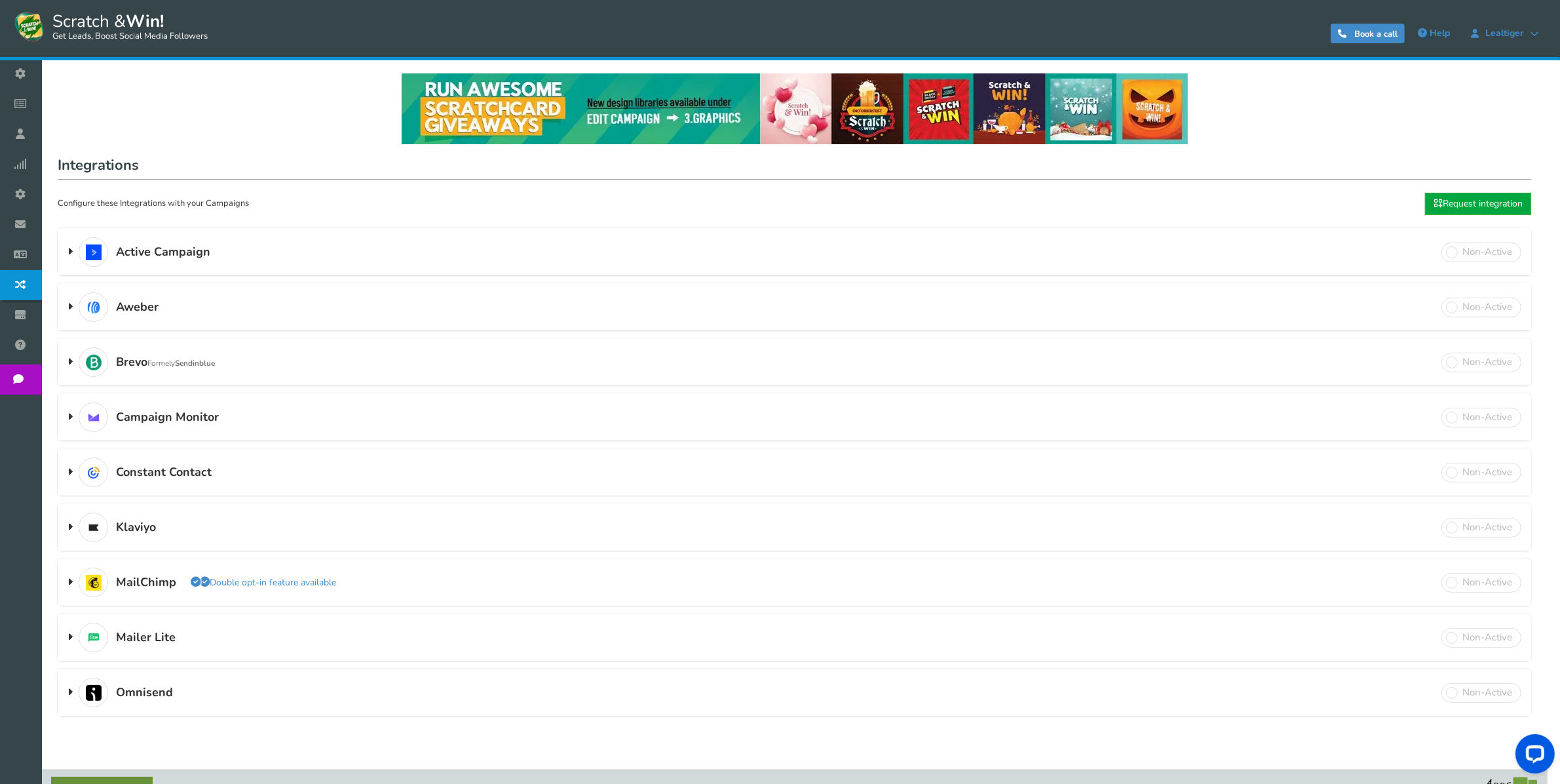
click at [375, 352] on h3 "Brevo Formely Sendinblue Double opt-in feature available" at bounding box center [794, 361] width 1474 height 45
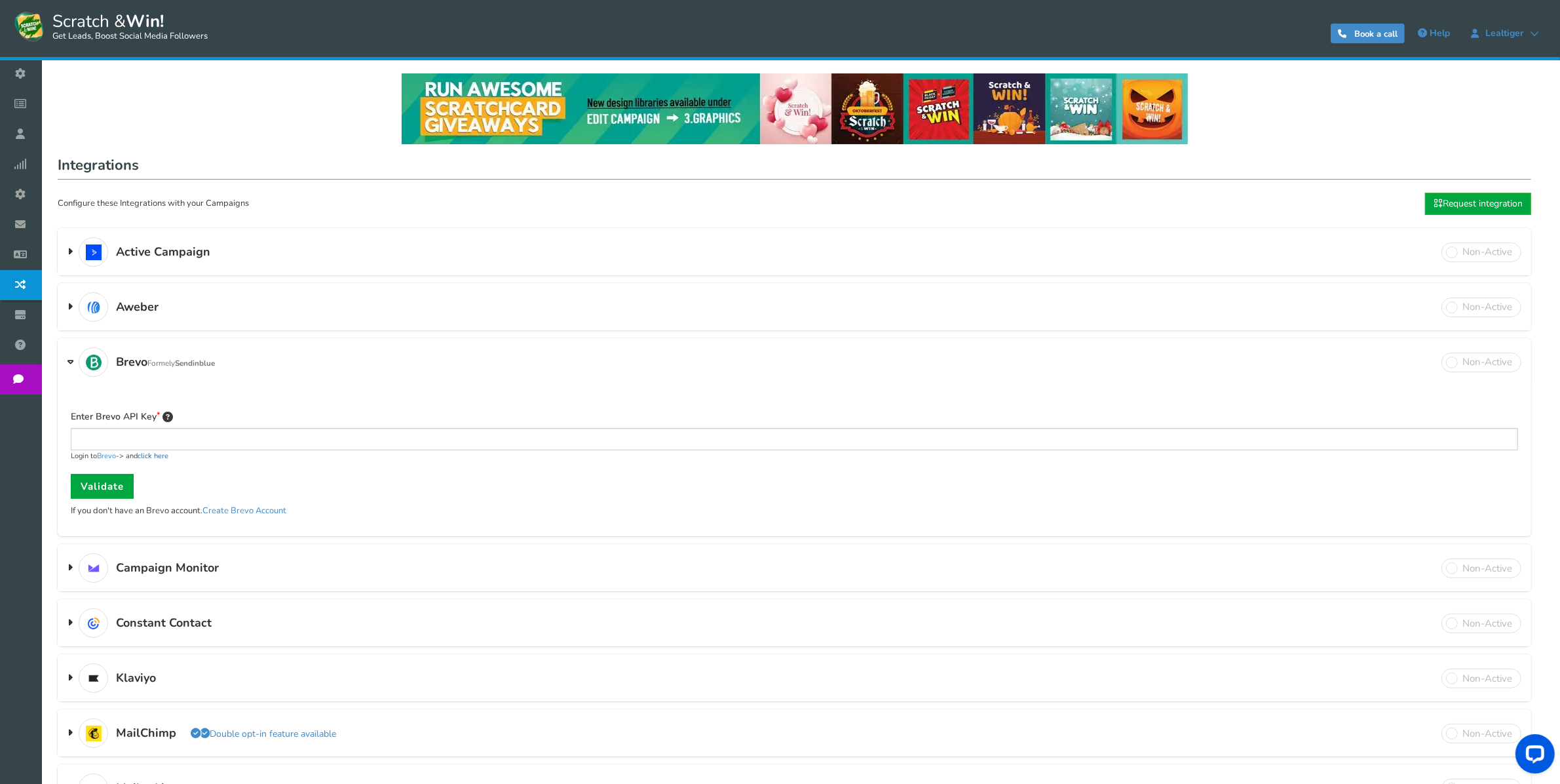
click at [156, 454] on link "click here" at bounding box center [152, 455] width 31 height 10
click at [436, 365] on h3 "Brevo Formely Sendinblue Double opt-in feature available" at bounding box center [794, 361] width 1474 height 45
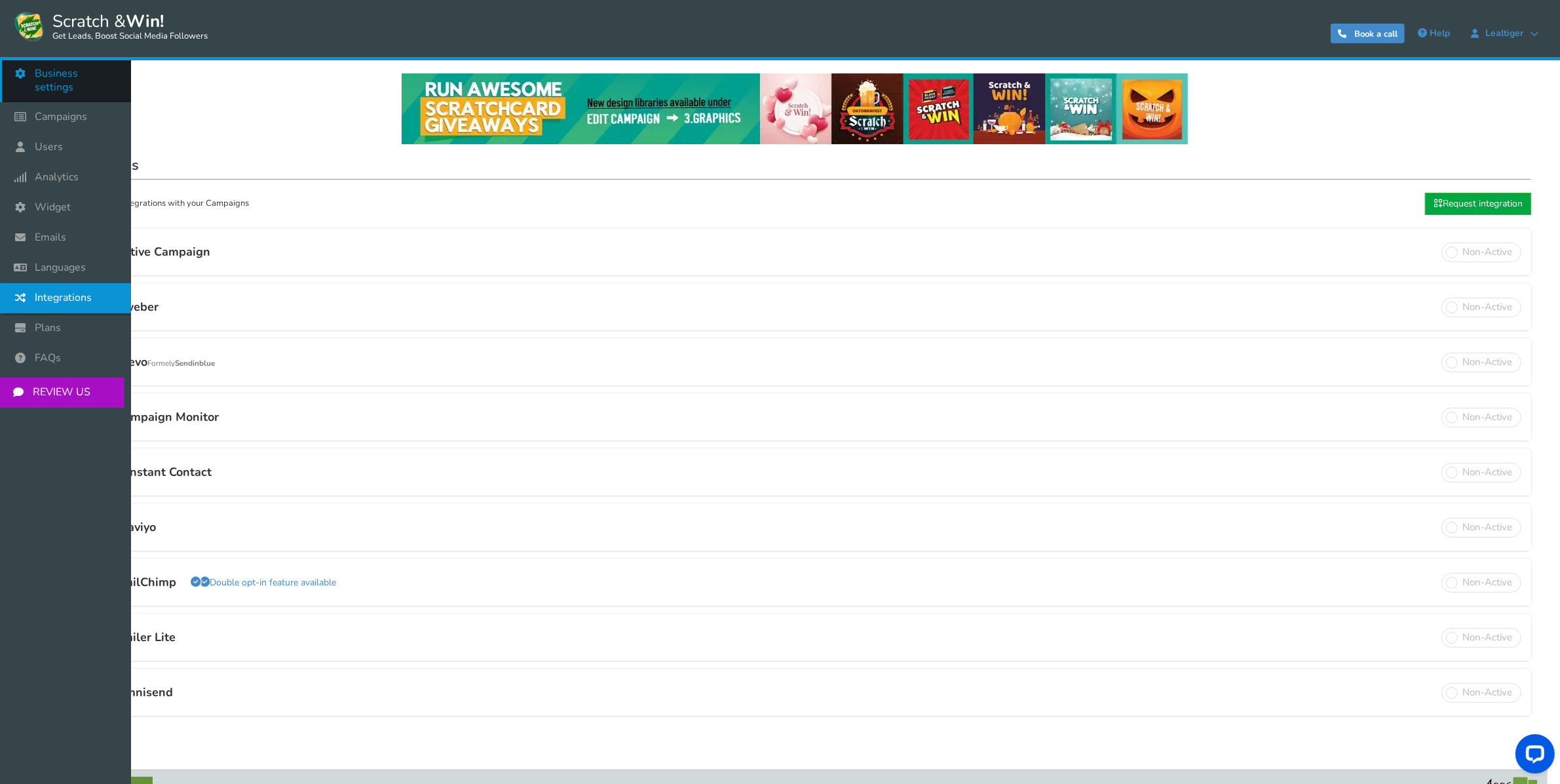
click at [67, 70] on span "Business settings" at bounding box center [76, 81] width 83 height 28
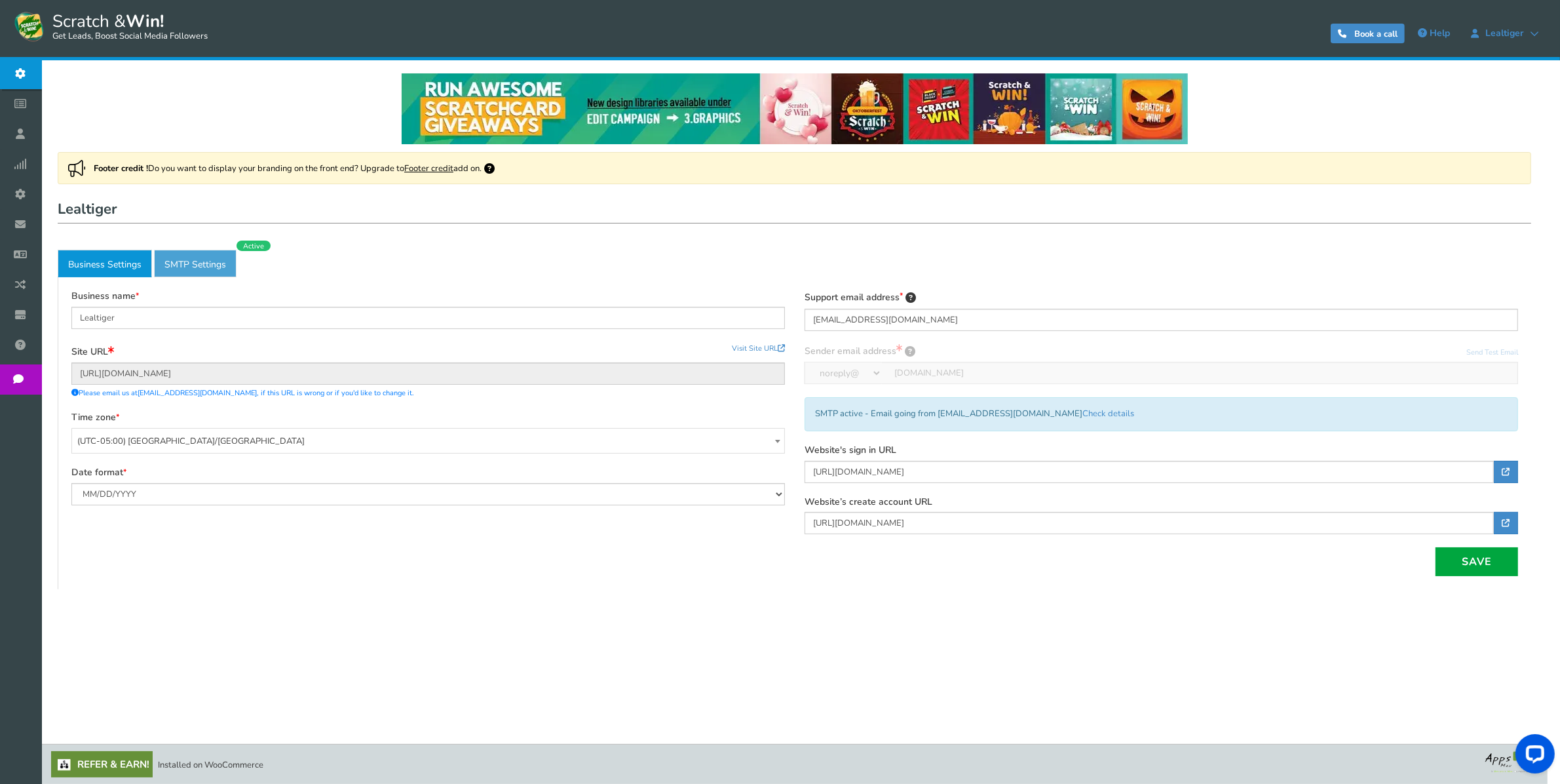
click at [214, 265] on link "Active SMTP Settings" at bounding box center [195, 263] width 82 height 28
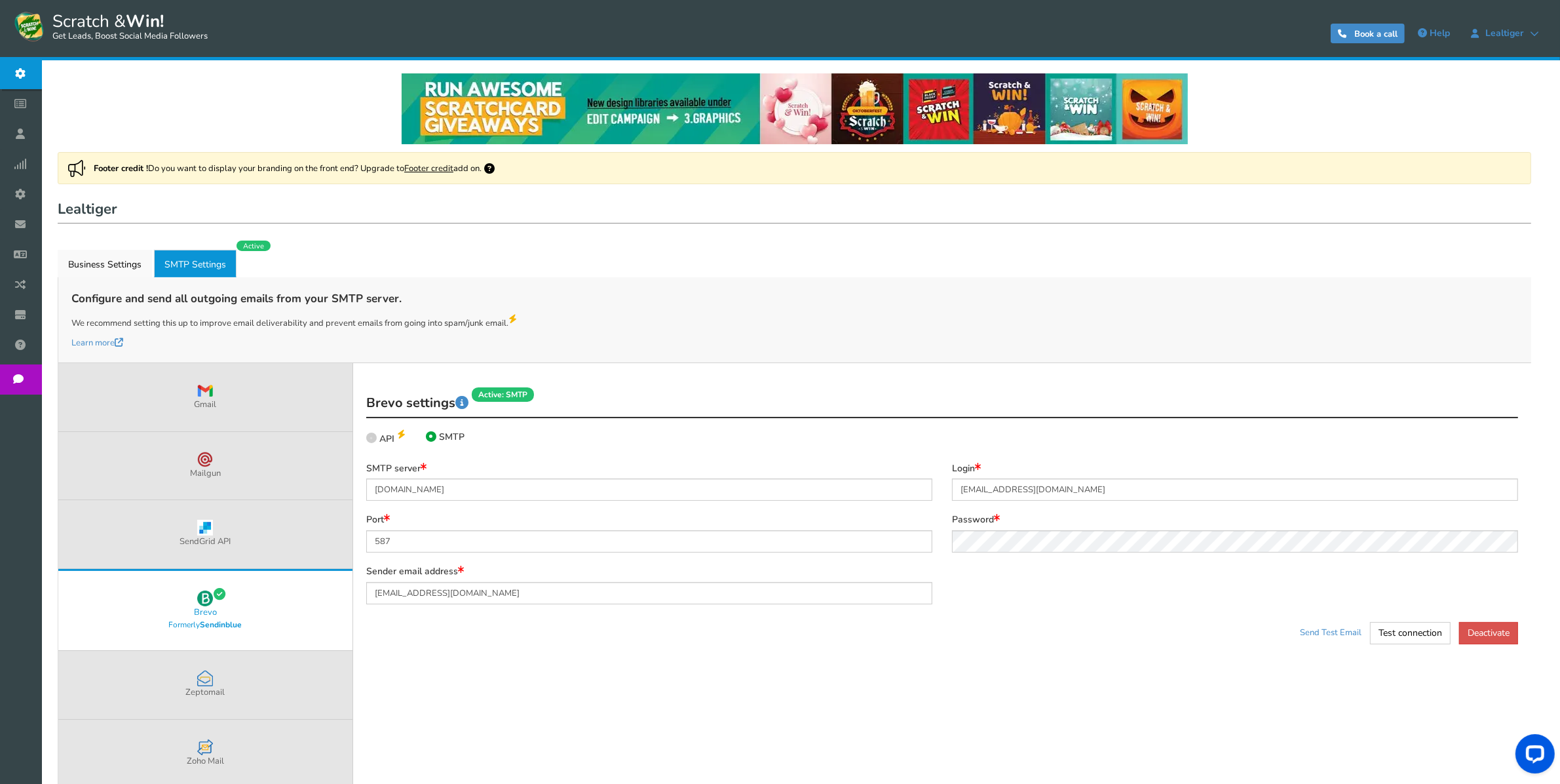
click at [236, 265] on link "Active SMTP Settings" at bounding box center [195, 263] width 82 height 28
click at [136, 259] on link "Business Settings" at bounding box center [105, 263] width 95 height 28
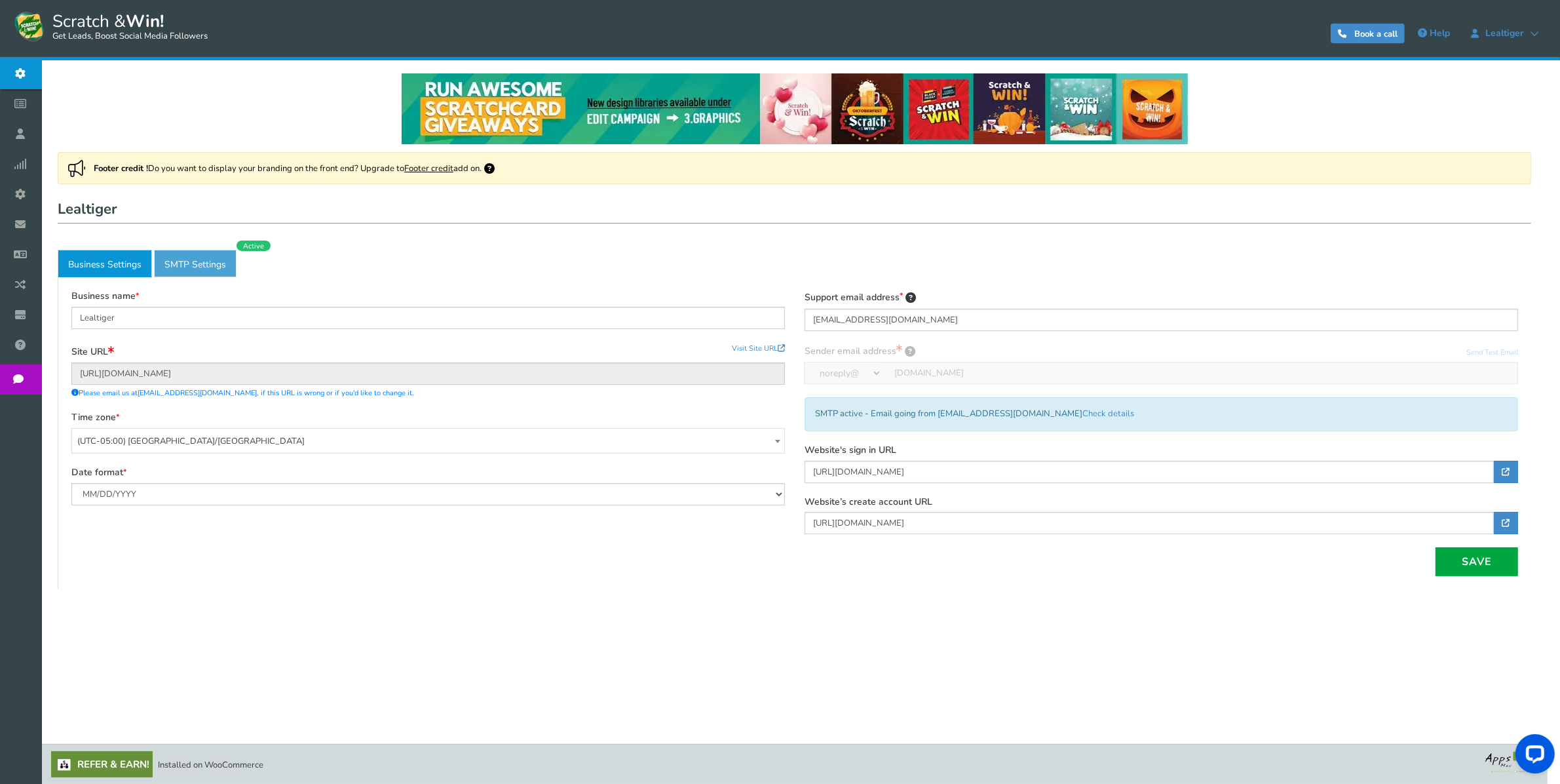
click at [221, 260] on link "Active SMTP Settings" at bounding box center [195, 263] width 82 height 28
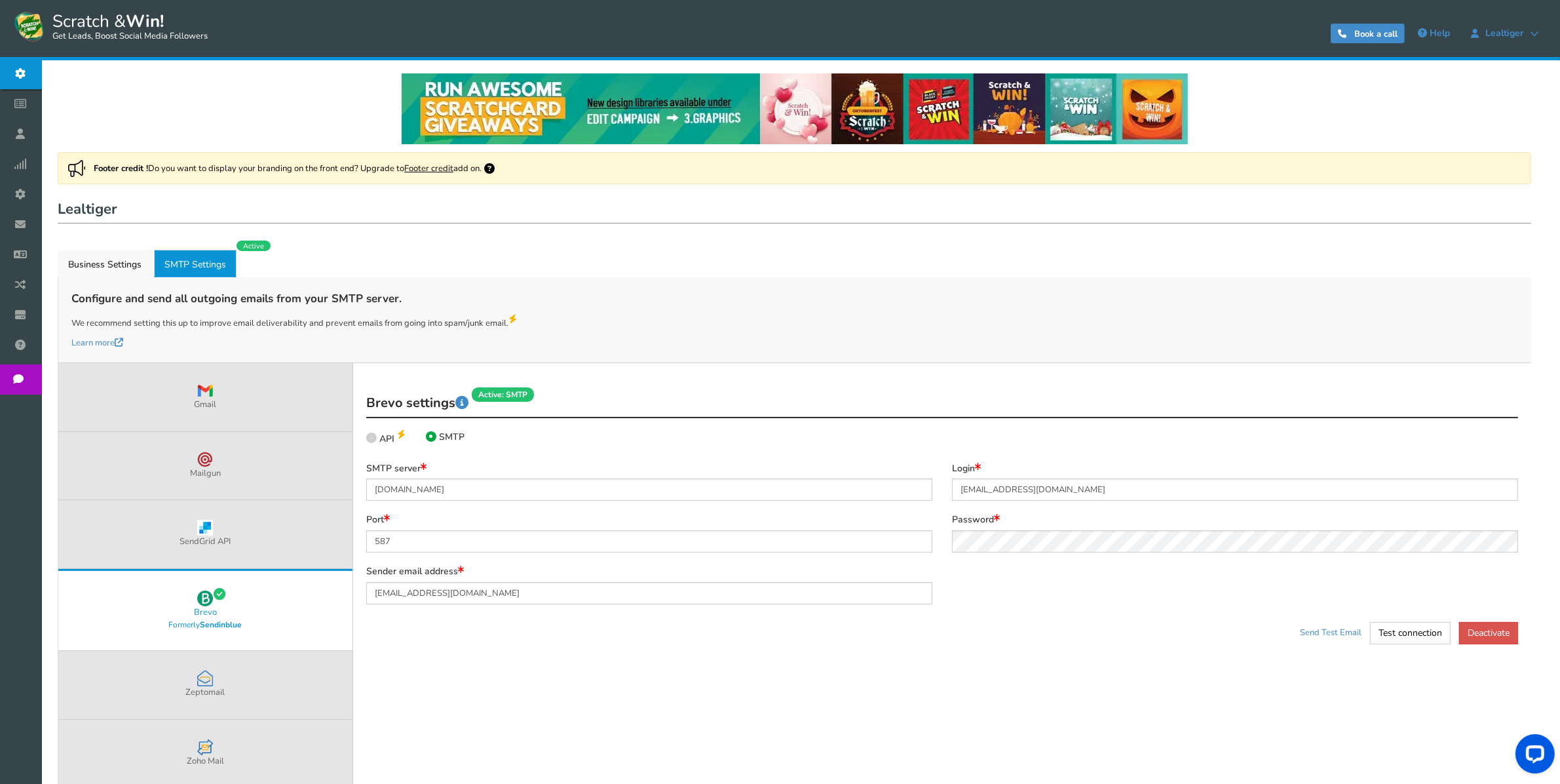
click at [745, 282] on div "Configure and send all outgoing emails from your SMTP server. We recommend sett…" at bounding box center [794, 320] width 1473 height 86
